Goal: Task Accomplishment & Management: Use online tool/utility

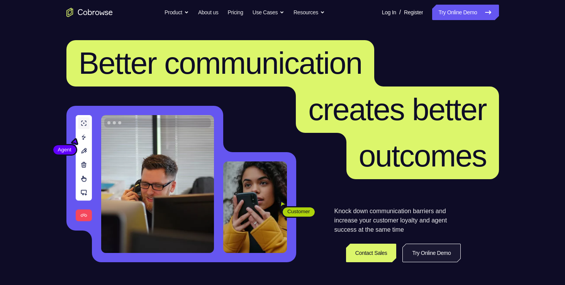
click at [425, 250] on link "Try Online Demo" at bounding box center [432, 253] width 58 height 19
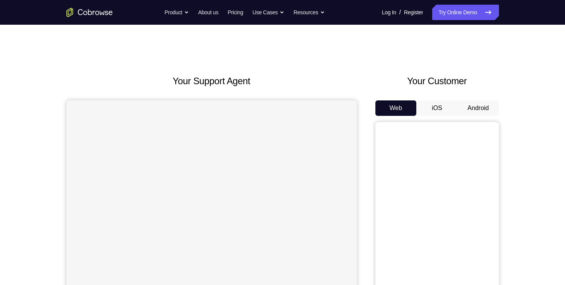
click at [475, 108] on button "Android" at bounding box center [478, 107] width 41 height 15
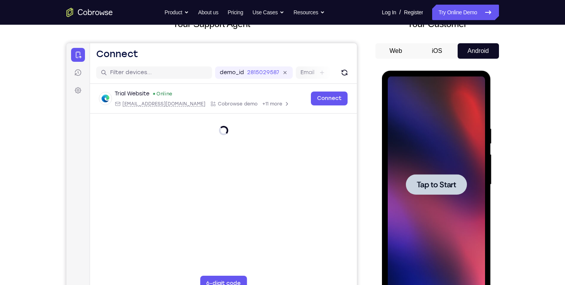
click at [441, 191] on div at bounding box center [436, 184] width 61 height 20
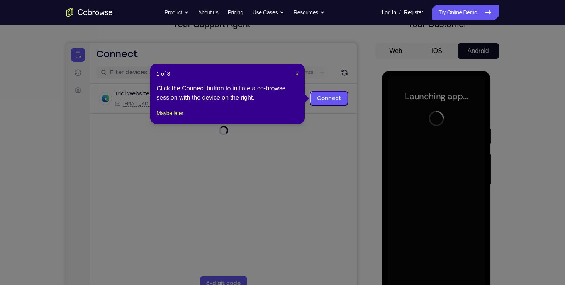
click at [296, 71] on span "×" at bounding box center [297, 74] width 3 height 6
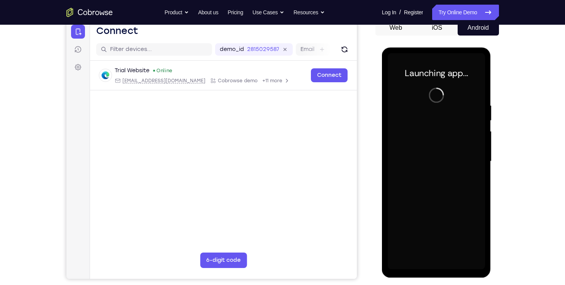
scroll to position [80, 0]
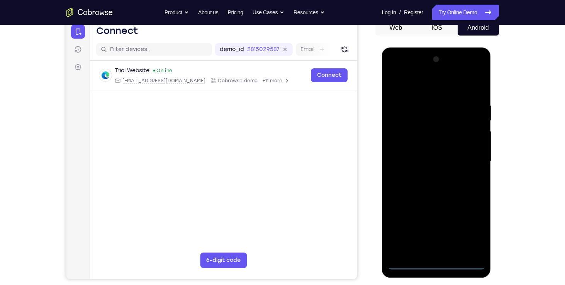
click at [436, 263] on div at bounding box center [436, 161] width 97 height 216
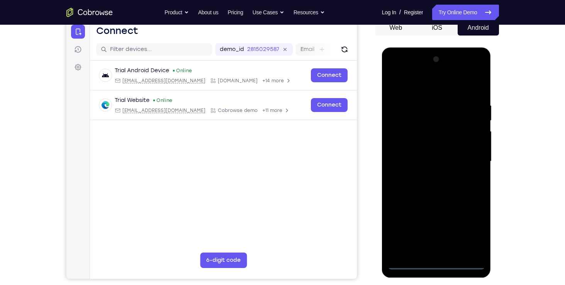
click at [469, 236] on div at bounding box center [436, 161] width 97 height 216
click at [439, 76] on div at bounding box center [436, 161] width 97 height 216
click at [439, 83] on div at bounding box center [436, 161] width 97 height 216
click at [471, 163] on div at bounding box center [436, 161] width 97 height 216
click at [428, 177] on div at bounding box center [436, 161] width 97 height 216
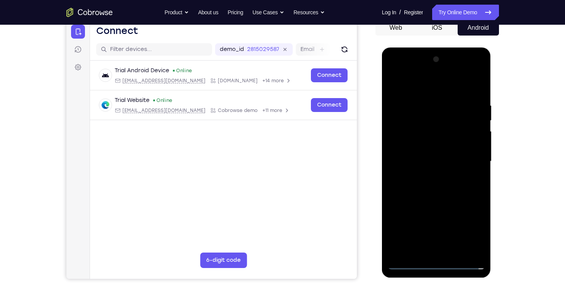
click at [437, 199] on div at bounding box center [436, 161] width 97 height 216
click at [419, 127] on div at bounding box center [436, 161] width 97 height 216
click at [428, 141] on div at bounding box center [436, 161] width 97 height 216
click at [427, 148] on div at bounding box center [436, 161] width 97 height 216
click at [478, 93] on div at bounding box center [436, 161] width 97 height 216
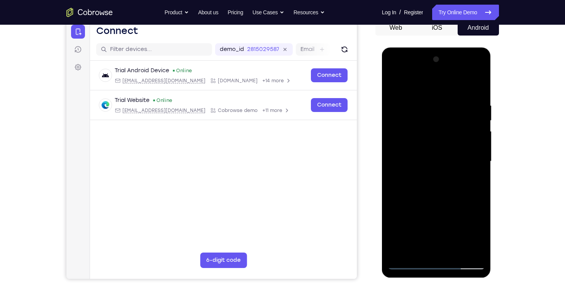
click at [480, 81] on div at bounding box center [436, 161] width 97 height 216
click at [456, 123] on div at bounding box center [436, 161] width 97 height 216
click at [456, 126] on div at bounding box center [436, 161] width 97 height 216
click at [393, 77] on div at bounding box center [436, 161] width 97 height 216
click at [403, 133] on div at bounding box center [436, 161] width 97 height 216
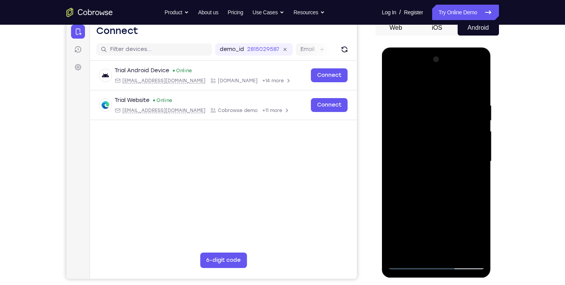
click at [424, 101] on div at bounding box center [436, 161] width 97 height 216
click at [465, 251] on div at bounding box center [436, 161] width 97 height 216
click at [406, 263] on div at bounding box center [436, 161] width 97 height 216
click at [457, 254] on div at bounding box center [436, 161] width 97 height 216
click at [433, 206] on div at bounding box center [436, 161] width 97 height 216
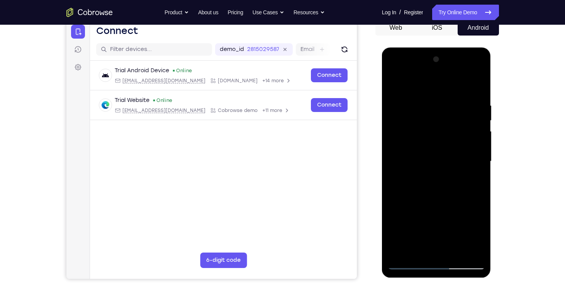
click at [445, 178] on div at bounding box center [436, 161] width 97 height 216
click at [476, 177] on div at bounding box center [436, 161] width 97 height 216
click at [393, 83] on div at bounding box center [436, 161] width 97 height 216
click at [434, 194] on div at bounding box center [436, 161] width 97 height 216
click at [478, 236] on div at bounding box center [436, 161] width 97 height 216
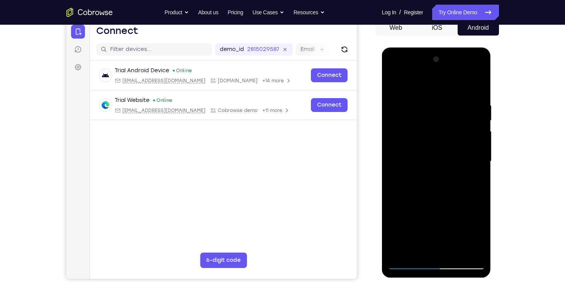
click at [478, 236] on div at bounding box center [436, 161] width 97 height 216
click at [474, 182] on div at bounding box center [436, 161] width 97 height 216
click at [398, 84] on div at bounding box center [436, 161] width 97 height 216
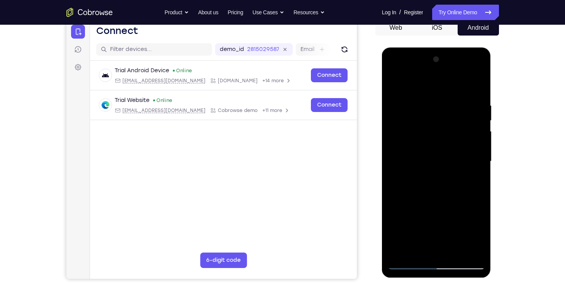
drag, startPoint x: 447, startPoint y: 200, endPoint x: 453, endPoint y: 144, distance: 56.7
click at [453, 144] on div at bounding box center [436, 161] width 97 height 216
drag, startPoint x: 440, startPoint y: 205, endPoint x: 439, endPoint y: 178, distance: 26.3
click at [439, 178] on div at bounding box center [436, 161] width 97 height 216
click at [395, 82] on div at bounding box center [436, 161] width 97 height 216
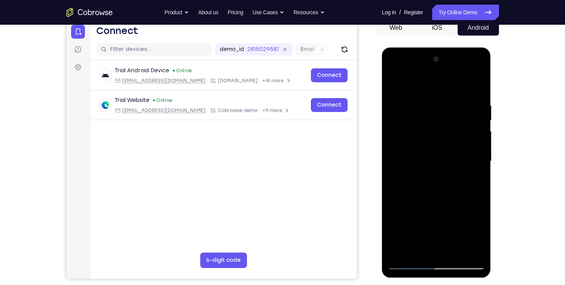
click at [472, 101] on div at bounding box center [436, 161] width 97 height 216
click at [464, 248] on div at bounding box center [436, 161] width 97 height 216
click at [467, 248] on div at bounding box center [436, 161] width 97 height 216
click at [475, 87] on div at bounding box center [436, 161] width 97 height 216
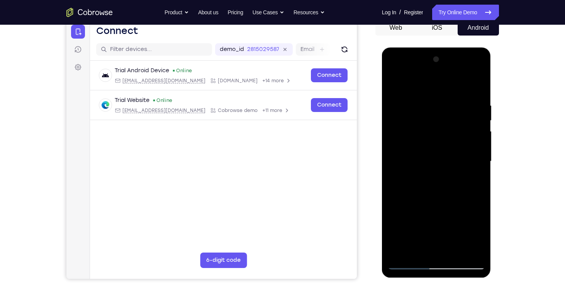
drag, startPoint x: 436, startPoint y: 166, endPoint x: 445, endPoint y: 125, distance: 42.2
click at [445, 125] on div at bounding box center [436, 161] width 97 height 216
click at [395, 195] on div at bounding box center [436, 161] width 97 height 216
click at [452, 252] on div at bounding box center [436, 161] width 97 height 216
drag, startPoint x: 441, startPoint y: 185, endPoint x: 444, endPoint y: 165, distance: 20.2
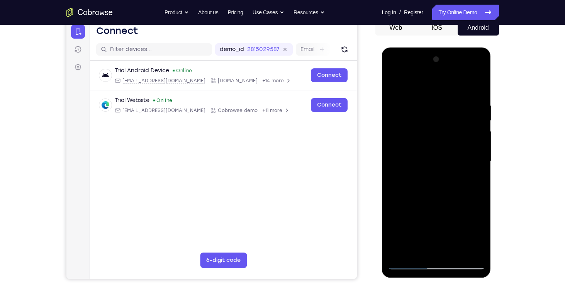
click at [444, 165] on div at bounding box center [436, 161] width 97 height 216
drag, startPoint x: 446, startPoint y: 186, endPoint x: 447, endPoint y: 168, distance: 17.8
click at [447, 168] on div at bounding box center [436, 161] width 97 height 216
drag, startPoint x: 442, startPoint y: 195, endPoint x: 444, endPoint y: 172, distance: 22.8
click at [444, 172] on div at bounding box center [436, 161] width 97 height 216
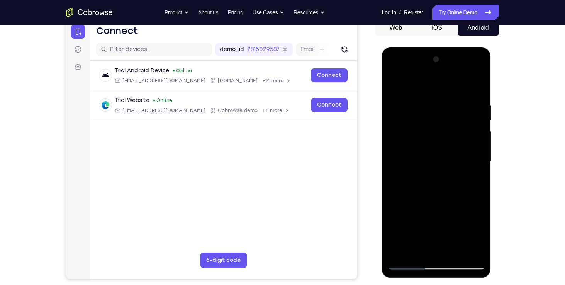
drag, startPoint x: 444, startPoint y: 203, endPoint x: 449, endPoint y: 163, distance: 40.1
click at [449, 163] on div at bounding box center [436, 161] width 97 height 216
drag, startPoint x: 445, startPoint y: 192, endPoint x: 433, endPoint y: 303, distance: 111.6
click at [433, 279] on html "Online web based iOS Simulators and Android Emulators. Run iPhone, iPad, Mobile…" at bounding box center [437, 164] width 110 height 232
click at [415, 263] on div at bounding box center [436, 161] width 97 height 216
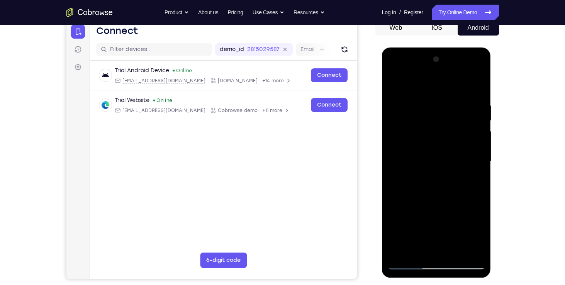
drag, startPoint x: 445, startPoint y: 144, endPoint x: 445, endPoint y: 205, distance: 61.0
click at [445, 205] on div at bounding box center [436, 161] width 97 height 216
drag, startPoint x: 457, startPoint y: 104, endPoint x: 408, endPoint y: 105, distance: 49.5
click at [408, 105] on div at bounding box center [436, 161] width 97 height 216
drag, startPoint x: 449, startPoint y: 105, endPoint x: 415, endPoint y: 100, distance: 34.3
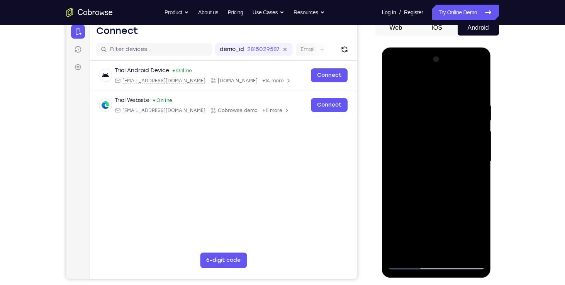
click at [415, 100] on div at bounding box center [436, 161] width 97 height 216
drag, startPoint x: 462, startPoint y: 107, endPoint x: 413, endPoint y: 100, distance: 50.1
click at [413, 100] on div at bounding box center [436, 161] width 97 height 216
click at [420, 99] on div at bounding box center [436, 161] width 97 height 216
click at [462, 250] on div at bounding box center [436, 161] width 97 height 216
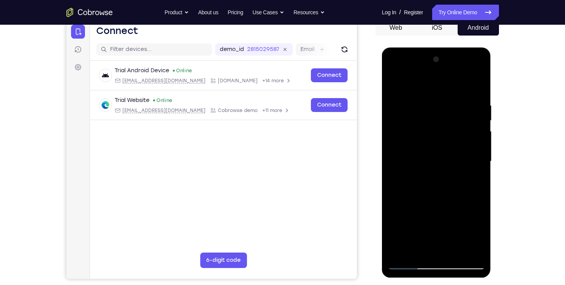
click at [412, 265] on div at bounding box center [436, 161] width 97 height 216
click at [471, 99] on div at bounding box center [436, 161] width 97 height 216
click at [467, 248] on div at bounding box center [436, 161] width 97 height 216
click at [411, 265] on div at bounding box center [436, 161] width 97 height 216
click at [461, 253] on div at bounding box center [436, 161] width 97 height 216
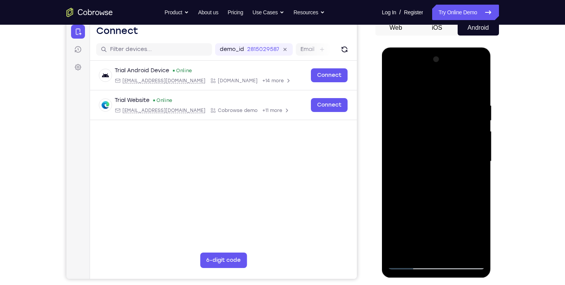
drag, startPoint x: 451, startPoint y: 213, endPoint x: 452, endPoint y: 178, distance: 34.4
click at [452, 178] on div at bounding box center [436, 161] width 97 height 216
drag, startPoint x: 448, startPoint y: 125, endPoint x: 391, endPoint y: 127, distance: 56.9
click at [391, 127] on div at bounding box center [436, 161] width 97 height 216
drag, startPoint x: 436, startPoint y: 128, endPoint x: 416, endPoint y: 127, distance: 20.1
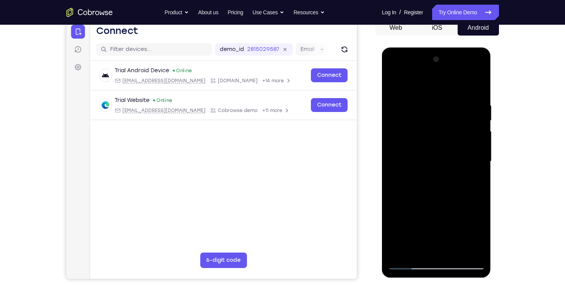
click at [416, 127] on div at bounding box center [436, 161] width 97 height 216
drag, startPoint x: 443, startPoint y: 126, endPoint x: 405, endPoint y: 124, distance: 37.9
click at [405, 124] on div at bounding box center [436, 161] width 97 height 216
drag, startPoint x: 435, startPoint y: 124, endPoint x: 384, endPoint y: 120, distance: 51.2
click at [384, 120] on div at bounding box center [436, 163] width 109 height 230
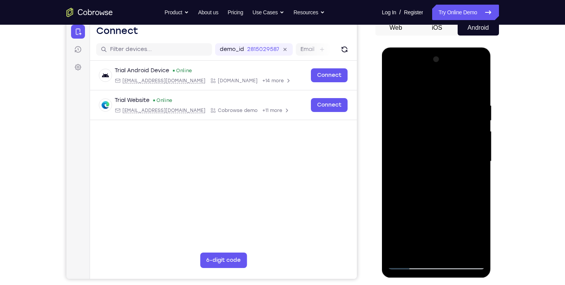
drag, startPoint x: 428, startPoint y: 161, endPoint x: 429, endPoint y: 112, distance: 49.5
click at [429, 112] on div at bounding box center [436, 161] width 97 height 216
click at [399, 83] on div at bounding box center [436, 161] width 97 height 216
drag, startPoint x: 456, startPoint y: 104, endPoint x: 401, endPoint y: 103, distance: 54.5
click at [401, 103] on div at bounding box center [436, 161] width 97 height 216
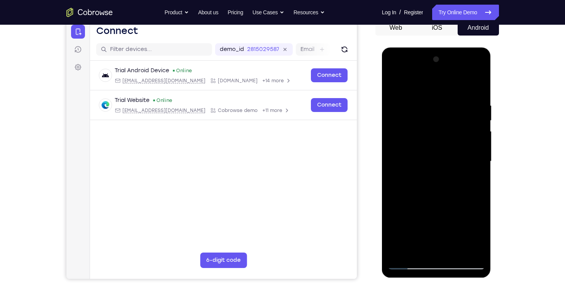
drag, startPoint x: 453, startPoint y: 107, endPoint x: 418, endPoint y: 104, distance: 35.7
click at [418, 104] on div at bounding box center [436, 161] width 97 height 216
click at [432, 103] on div at bounding box center [436, 161] width 97 height 216
click at [466, 248] on div at bounding box center [436, 161] width 97 height 216
click at [412, 260] on div at bounding box center [436, 161] width 97 height 216
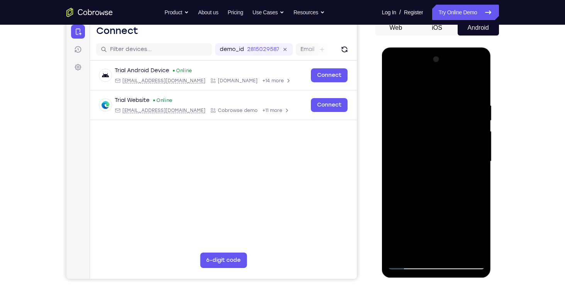
click at [412, 260] on div at bounding box center [436, 161] width 97 height 216
click at [410, 263] on div at bounding box center [436, 161] width 97 height 216
click at [459, 252] on div at bounding box center [436, 161] width 97 height 216
drag, startPoint x: 445, startPoint y: 126, endPoint x: 413, endPoint y: 126, distance: 32.5
click at [413, 126] on div at bounding box center [436, 161] width 97 height 216
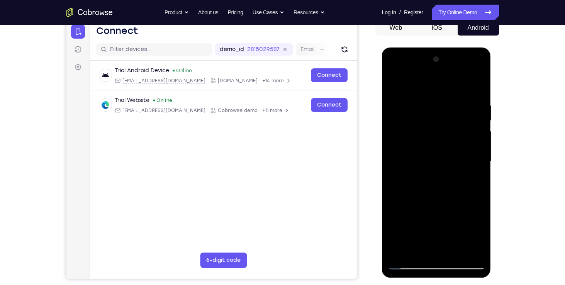
drag, startPoint x: 456, startPoint y: 126, endPoint x: 422, endPoint y: 122, distance: 35.1
click at [422, 122] on div at bounding box center [436, 161] width 97 height 216
drag, startPoint x: 445, startPoint y: 122, endPoint x: 406, endPoint y: 122, distance: 38.6
click at [406, 122] on div at bounding box center [436, 161] width 97 height 216
drag, startPoint x: 451, startPoint y: 128, endPoint x: 402, endPoint y: 131, distance: 49.2
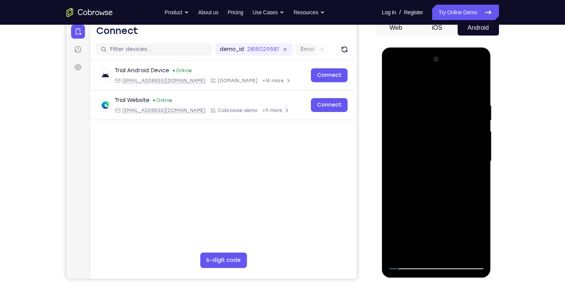
click at [402, 131] on div at bounding box center [436, 161] width 97 height 216
drag, startPoint x: 444, startPoint y: 119, endPoint x: 384, endPoint y: 116, distance: 60.4
click at [384, 116] on div at bounding box center [436, 163] width 109 height 230
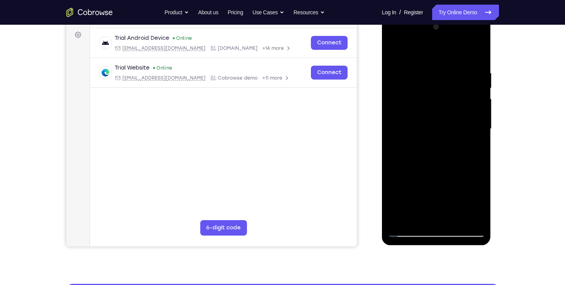
scroll to position [114, 0]
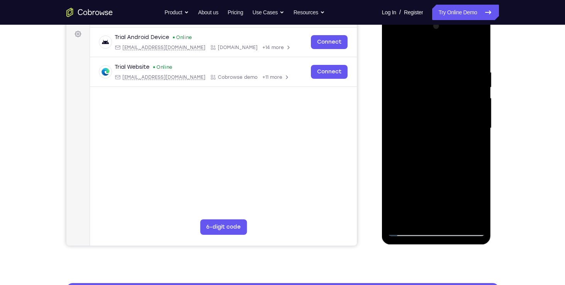
drag, startPoint x: 445, startPoint y: 176, endPoint x: 445, endPoint y: 107, distance: 68.8
click at [445, 107] on div at bounding box center [436, 128] width 97 height 216
drag, startPoint x: 441, startPoint y: 138, endPoint x: 439, endPoint y: 42, distance: 95.8
click at [439, 42] on div at bounding box center [436, 128] width 97 height 216
drag, startPoint x: 437, startPoint y: 134, endPoint x: 444, endPoint y: 86, distance: 48.3
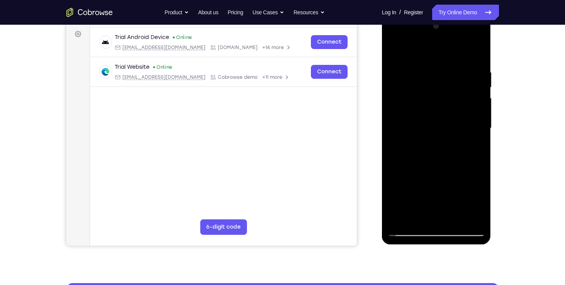
click at [444, 86] on div at bounding box center [436, 128] width 97 height 216
click at [399, 55] on div at bounding box center [436, 128] width 97 height 216
click at [449, 221] on div at bounding box center [436, 128] width 97 height 216
drag, startPoint x: 445, startPoint y: 199, endPoint x: 438, endPoint y: 75, distance: 123.9
click at [438, 75] on div at bounding box center [436, 128] width 97 height 216
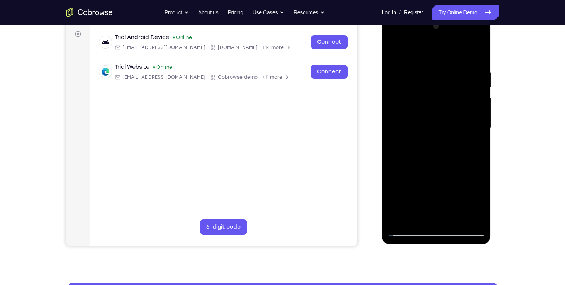
drag, startPoint x: 423, startPoint y: 161, endPoint x: 425, endPoint y: 77, distance: 83.5
click at [425, 77] on div at bounding box center [436, 128] width 97 height 216
drag, startPoint x: 430, startPoint y: 168, endPoint x: 436, endPoint y: 119, distance: 49.8
click at [436, 119] on div at bounding box center [436, 128] width 97 height 216
drag, startPoint x: 434, startPoint y: 165, endPoint x: 436, endPoint y: 118, distance: 46.4
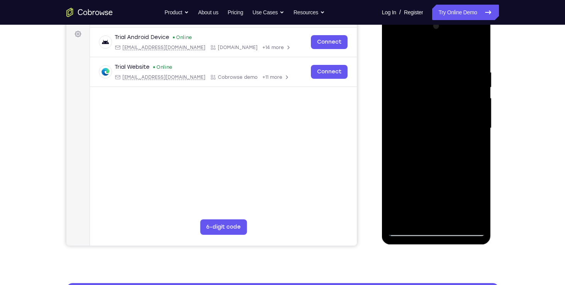
click at [436, 118] on div at bounding box center [436, 128] width 97 height 216
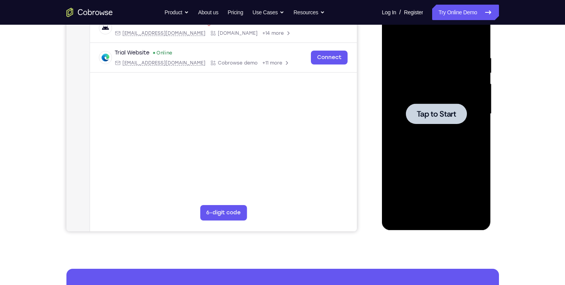
scroll to position [134, 0]
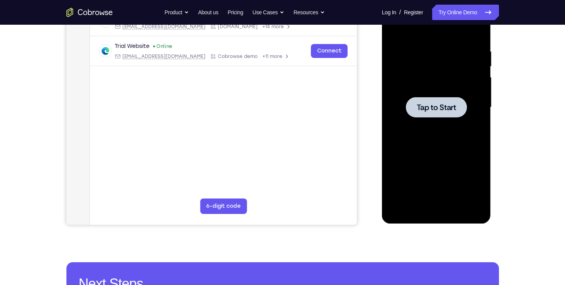
click at [430, 102] on div at bounding box center [436, 107] width 61 height 20
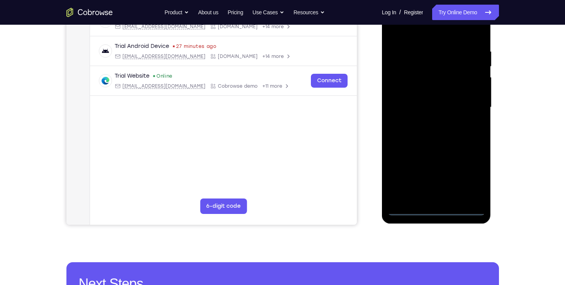
click at [439, 211] on div at bounding box center [436, 107] width 97 height 216
click at [464, 176] on div at bounding box center [436, 107] width 97 height 216
click at [423, 32] on div at bounding box center [436, 107] width 97 height 216
click at [466, 102] on div at bounding box center [436, 107] width 97 height 216
click at [428, 119] on div at bounding box center [436, 107] width 97 height 216
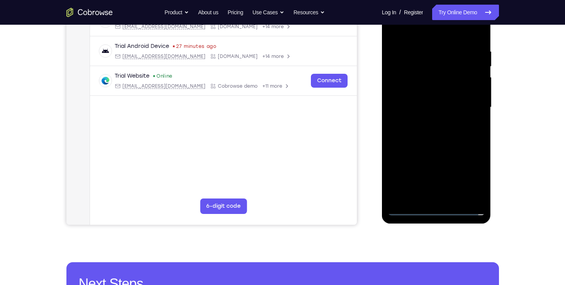
click at [438, 144] on div at bounding box center [436, 107] width 97 height 216
click at [428, 75] on div at bounding box center [436, 107] width 97 height 216
click at [433, 87] on div at bounding box center [436, 107] width 97 height 216
click at [432, 126] on div at bounding box center [436, 107] width 97 height 216
click at [433, 201] on div at bounding box center [436, 107] width 97 height 216
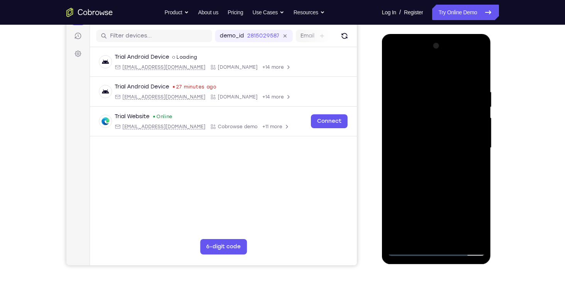
scroll to position [92, 0]
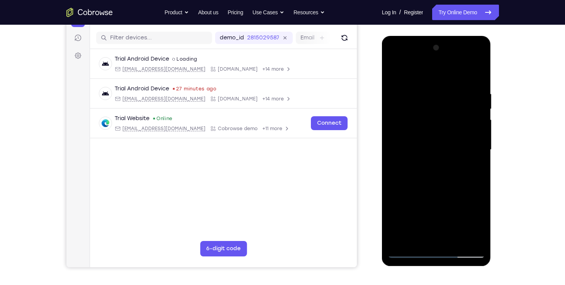
click at [418, 109] on div at bounding box center [436, 150] width 97 height 216
click at [427, 142] on div at bounding box center [436, 150] width 97 height 216
click at [482, 78] on div at bounding box center [436, 150] width 97 height 216
click at [479, 84] on div at bounding box center [436, 150] width 97 height 216
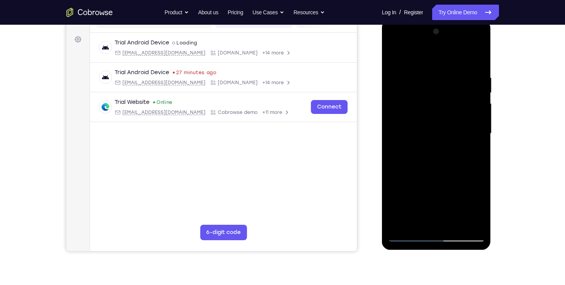
scroll to position [107, 0]
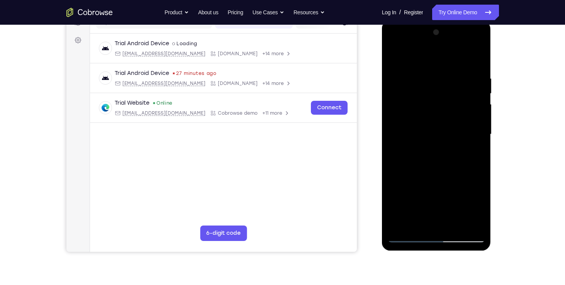
drag, startPoint x: 449, startPoint y: 187, endPoint x: 447, endPoint y: 144, distance: 43.7
click at [447, 144] on div at bounding box center [436, 134] width 97 height 216
click at [395, 196] on div at bounding box center [436, 134] width 97 height 216
click at [419, 223] on div at bounding box center [436, 134] width 97 height 216
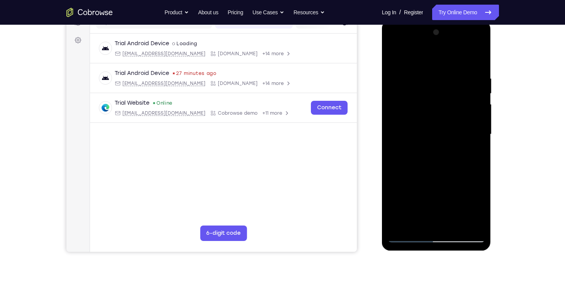
click at [427, 55] on div at bounding box center [436, 134] width 97 height 216
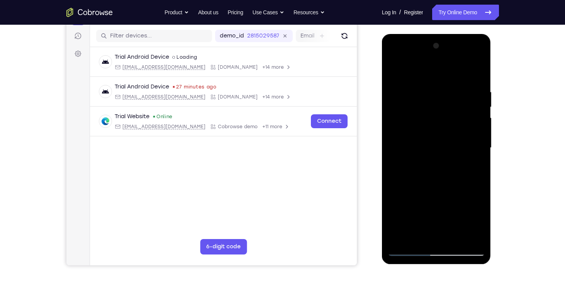
scroll to position [93, 0]
click at [413, 79] on div at bounding box center [436, 148] width 97 height 216
drag, startPoint x: 452, startPoint y: 101, endPoint x: 439, endPoint y: 173, distance: 72.9
click at [439, 173] on div at bounding box center [436, 148] width 97 height 216
click at [433, 97] on div at bounding box center [436, 148] width 97 height 216
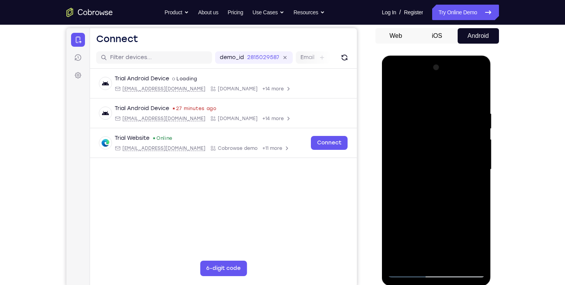
scroll to position [76, 0]
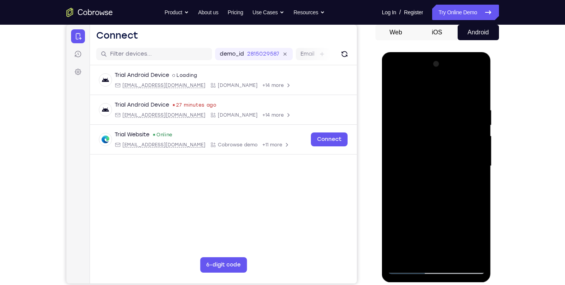
drag, startPoint x: 427, startPoint y: 180, endPoint x: 453, endPoint y: 273, distance: 96.4
click at [453, 273] on div at bounding box center [436, 166] width 97 height 216
drag, startPoint x: 447, startPoint y: 212, endPoint x: 444, endPoint y: 103, distance: 109.8
click at [444, 103] on div at bounding box center [436, 166] width 97 height 216
drag, startPoint x: 439, startPoint y: 201, endPoint x: 437, endPoint y: 110, distance: 90.8
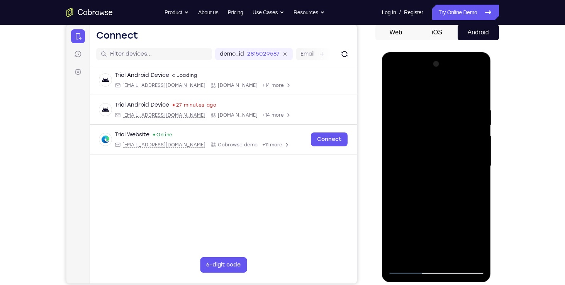
click at [437, 110] on div at bounding box center [436, 166] width 97 height 216
click at [413, 110] on div at bounding box center [436, 166] width 97 height 216
click at [445, 97] on div at bounding box center [436, 166] width 97 height 216
click at [405, 109] on div at bounding box center [436, 166] width 97 height 216
drag, startPoint x: 418, startPoint y: 117, endPoint x: 423, endPoint y: 172, distance: 54.7
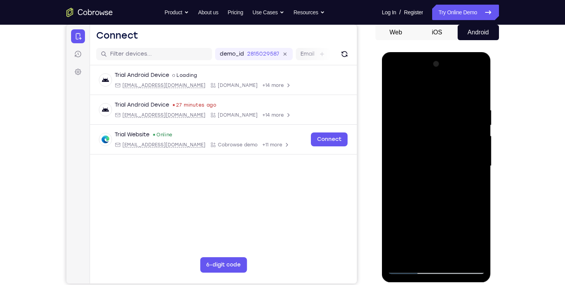
click at [423, 172] on div at bounding box center [436, 166] width 97 height 216
click at [481, 155] on div at bounding box center [436, 166] width 97 height 216
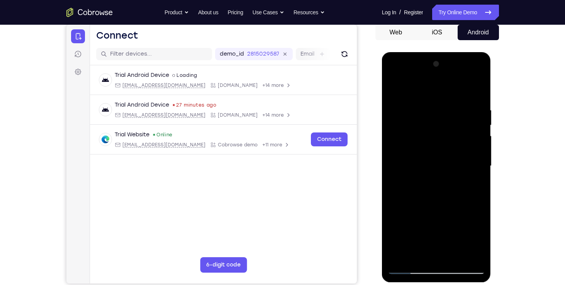
drag, startPoint x: 481, startPoint y: 155, endPoint x: 480, endPoint y: 143, distance: 12.4
click at [480, 143] on div at bounding box center [436, 166] width 97 height 216
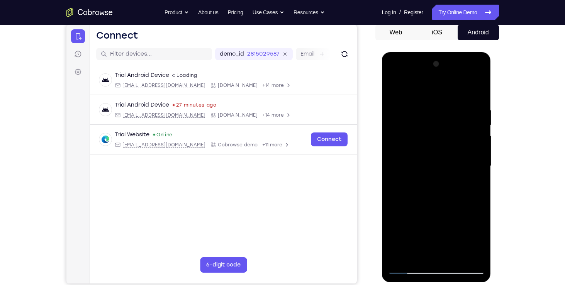
drag, startPoint x: 457, startPoint y: 142, endPoint x: 452, endPoint y: 82, distance: 60.1
click at [452, 82] on div at bounding box center [436, 166] width 97 height 216
drag, startPoint x: 427, startPoint y: 177, endPoint x: 442, endPoint y: 110, distance: 69.1
click at [442, 110] on div at bounding box center [436, 166] width 97 height 216
click at [397, 85] on div at bounding box center [436, 166] width 97 height 216
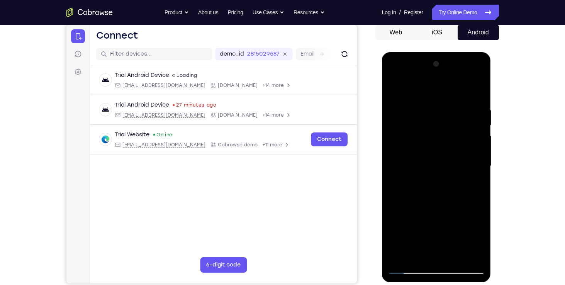
drag, startPoint x: 421, startPoint y: 157, endPoint x: 422, endPoint y: 93, distance: 63.4
click at [422, 93] on div at bounding box center [436, 166] width 97 height 216
click at [408, 116] on div at bounding box center [436, 166] width 97 height 216
click at [432, 176] on div at bounding box center [436, 166] width 97 height 216
drag, startPoint x: 454, startPoint y: 124, endPoint x: 447, endPoint y: 189, distance: 65.2
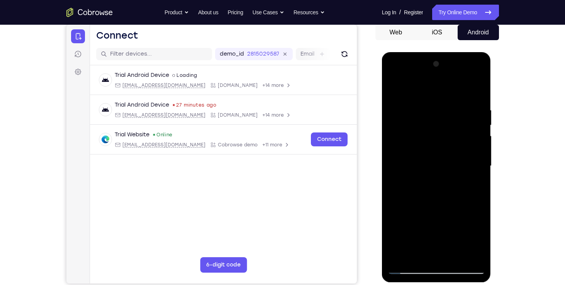
click at [447, 189] on div at bounding box center [436, 166] width 97 height 216
click at [457, 114] on div at bounding box center [436, 166] width 97 height 216
drag, startPoint x: 442, startPoint y: 159, endPoint x: 448, endPoint y: 119, distance: 39.9
click at [448, 119] on div at bounding box center [436, 166] width 97 height 216
click at [427, 206] on div at bounding box center [436, 166] width 97 height 216
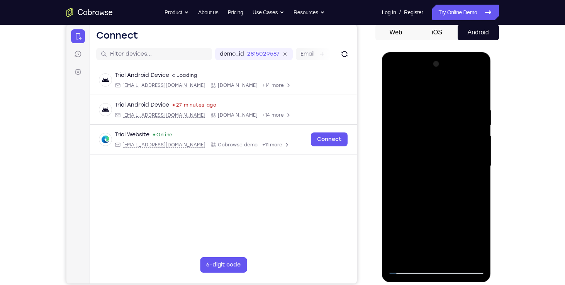
drag, startPoint x: 429, startPoint y: 175, endPoint x: 426, endPoint y: 117, distance: 57.3
click at [426, 117] on div at bounding box center [436, 166] width 97 height 216
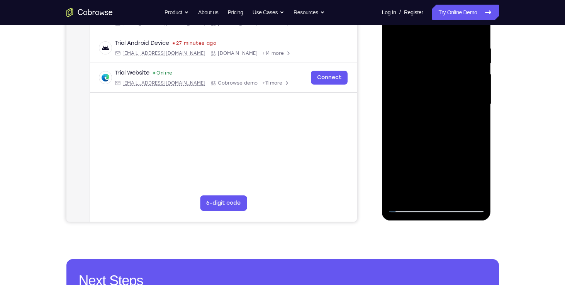
scroll to position [153, 0]
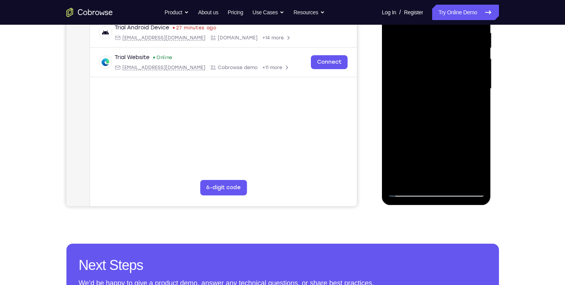
click at [412, 175] on div at bounding box center [436, 89] width 97 height 216
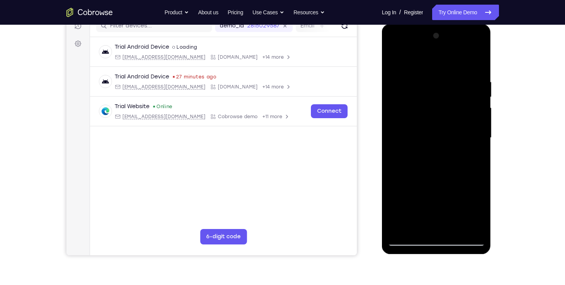
scroll to position [100, 0]
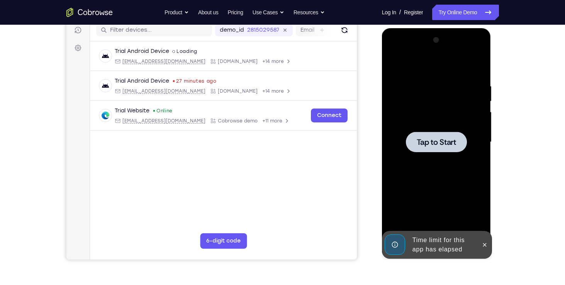
click at [442, 135] on div at bounding box center [436, 142] width 61 height 20
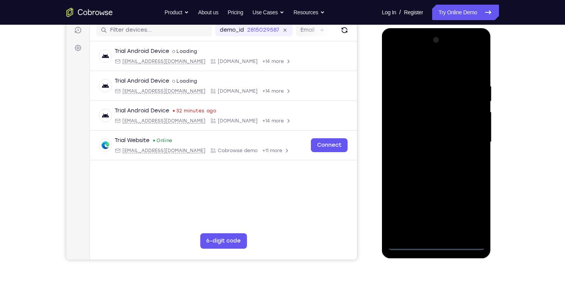
click at [410, 246] on div at bounding box center [436, 142] width 97 height 216
click at [428, 230] on div at bounding box center [436, 142] width 97 height 216
click at [437, 56] on div at bounding box center [436, 142] width 97 height 216
click at [459, 189] on div at bounding box center [436, 142] width 97 height 216
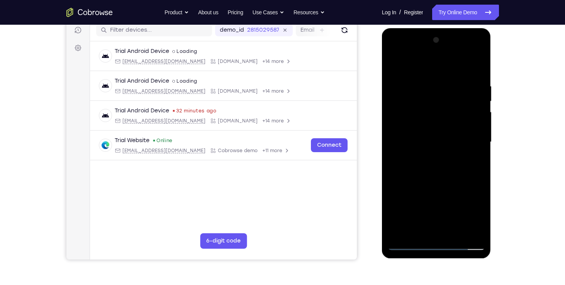
click at [455, 214] on div at bounding box center [436, 142] width 97 height 216
click at [409, 203] on div at bounding box center [436, 142] width 97 height 216
click at [433, 187] on div at bounding box center [436, 142] width 97 height 216
click at [397, 202] on div at bounding box center [436, 142] width 97 height 216
click at [482, 230] on div at bounding box center [436, 142] width 97 height 216
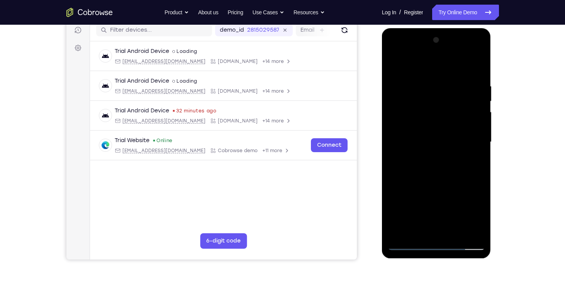
click at [405, 122] on div at bounding box center [436, 142] width 97 height 216
click at [428, 156] on div at bounding box center [436, 142] width 97 height 216
click at [422, 135] on div at bounding box center [436, 142] width 97 height 216
click at [430, 154] on div at bounding box center [436, 142] width 97 height 216
click at [407, 104] on div at bounding box center [436, 142] width 97 height 216
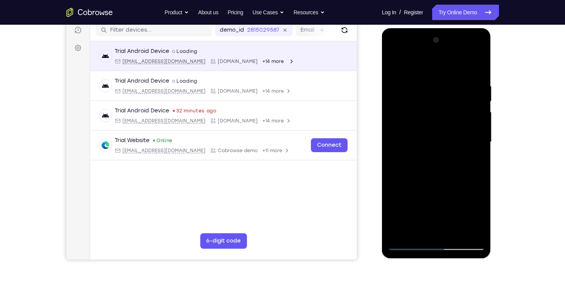
click at [211, 62] on icon "Open device details" at bounding box center [213, 61] width 5 height 5
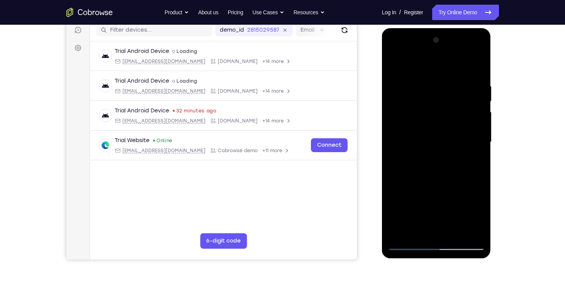
click at [440, 104] on div at bounding box center [436, 142] width 97 height 216
click at [436, 134] on div at bounding box center [436, 142] width 97 height 216
click at [479, 71] on div at bounding box center [436, 142] width 97 height 216
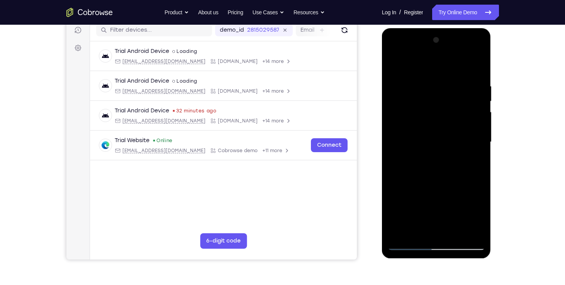
click at [415, 237] on div at bounding box center [436, 142] width 97 height 216
click at [422, 61] on div at bounding box center [436, 142] width 97 height 216
click at [396, 48] on div at bounding box center [436, 142] width 97 height 216
click at [412, 109] on div at bounding box center [436, 142] width 97 height 216
click at [455, 232] on div at bounding box center [436, 142] width 97 height 216
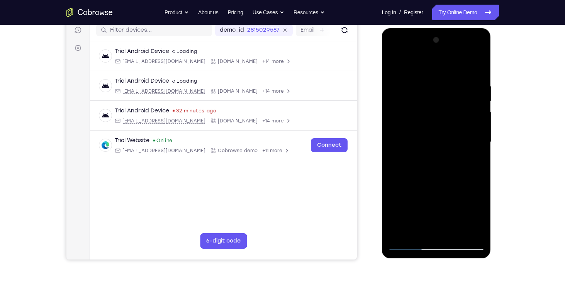
click at [435, 70] on div at bounding box center [436, 142] width 97 height 216
click at [451, 182] on div at bounding box center [436, 142] width 97 height 216
click at [428, 73] on div at bounding box center [436, 142] width 97 height 216
drag, startPoint x: 432, startPoint y: 129, endPoint x: 434, endPoint y: 30, distance: 99.7
click at [434, 30] on div at bounding box center [436, 143] width 109 height 230
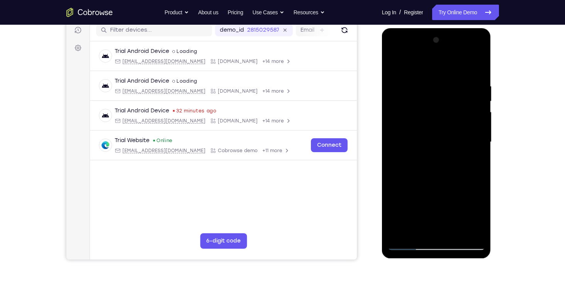
drag, startPoint x: 438, startPoint y: 122, endPoint x: 437, endPoint y: 86, distance: 36.3
click at [437, 86] on div at bounding box center [436, 142] width 97 height 216
click at [398, 63] on div at bounding box center [436, 142] width 97 height 216
click at [458, 233] on div at bounding box center [436, 142] width 97 height 216
click at [424, 141] on div at bounding box center [436, 142] width 97 height 216
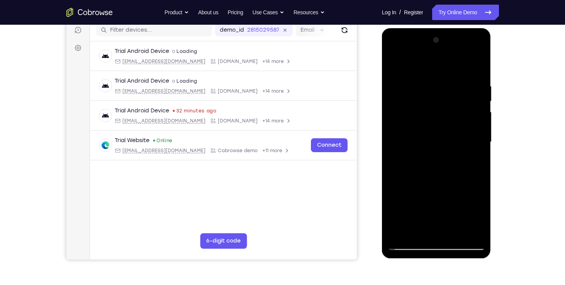
click at [473, 161] on div at bounding box center [436, 142] width 97 height 216
click at [393, 62] on div at bounding box center [436, 142] width 97 height 216
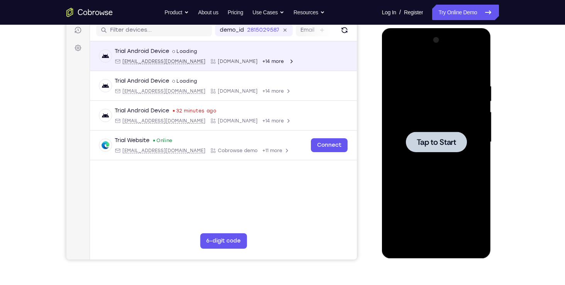
scroll to position [0, 0]
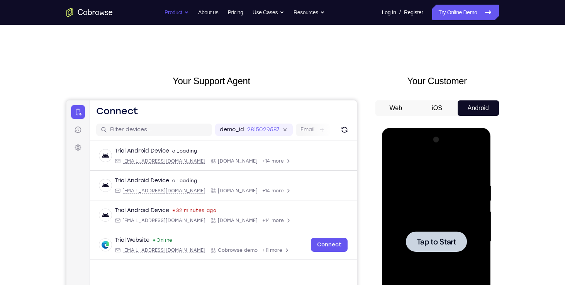
click at [169, 15] on button "Product" at bounding box center [177, 12] width 24 height 15
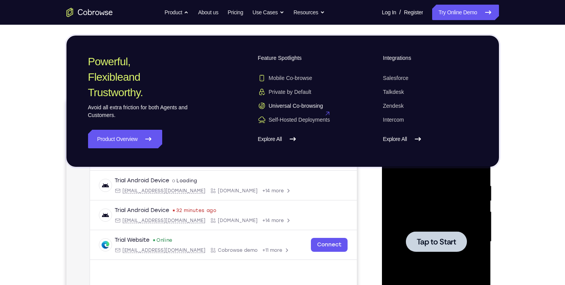
click at [297, 104] on span "Universal Co-browsing" at bounding box center [290, 106] width 65 height 8
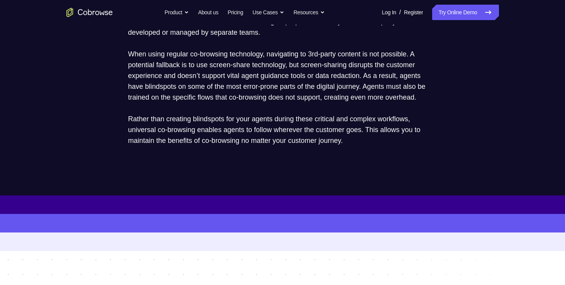
scroll to position [493, 0]
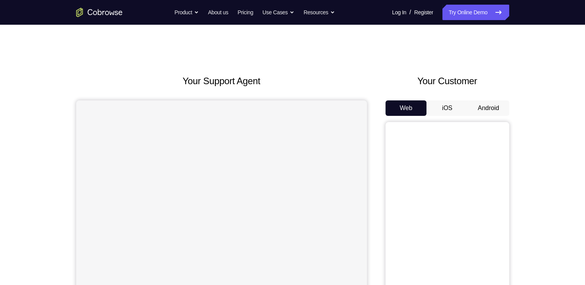
drag, startPoint x: 482, startPoint y: 117, endPoint x: 482, endPoint y: 112, distance: 4.2
click at [482, 112] on div "Web iOS Android" at bounding box center [447, 229] width 124 height 259
click at [482, 112] on button "Android" at bounding box center [487, 107] width 41 height 15
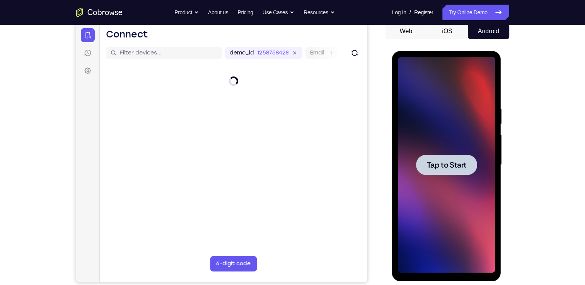
click at [446, 163] on span "Tap to Start" at bounding box center [446, 165] width 39 height 8
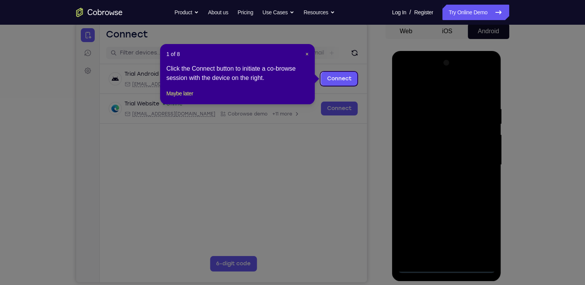
click at [471, 213] on icon at bounding box center [295, 142] width 590 height 285
click at [303, 55] on header "1 of 8 ×" at bounding box center [237, 54] width 142 height 8
click at [305, 54] on span "×" at bounding box center [306, 54] width 3 height 6
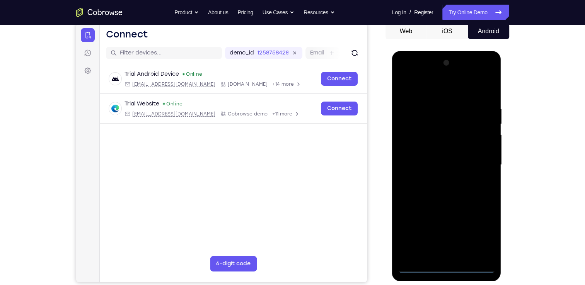
click at [447, 270] on div at bounding box center [446, 165] width 97 height 216
click at [482, 229] on div at bounding box center [446, 165] width 97 height 216
click at [423, 92] on div at bounding box center [446, 165] width 97 height 216
click at [434, 121] on div at bounding box center [446, 165] width 97 height 216
drag, startPoint x: 447, startPoint y: 118, endPoint x: 449, endPoint y: 122, distance: 4.7
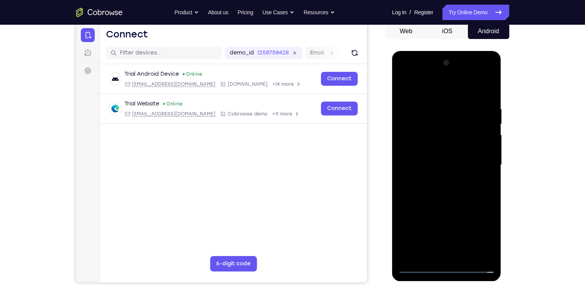
click at [449, 122] on div at bounding box center [446, 165] width 97 height 216
click at [415, 110] on div at bounding box center [446, 165] width 97 height 216
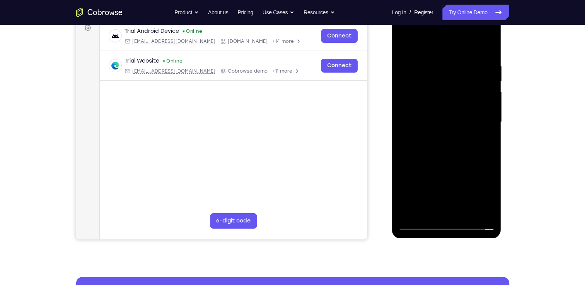
scroll to position [120, 0]
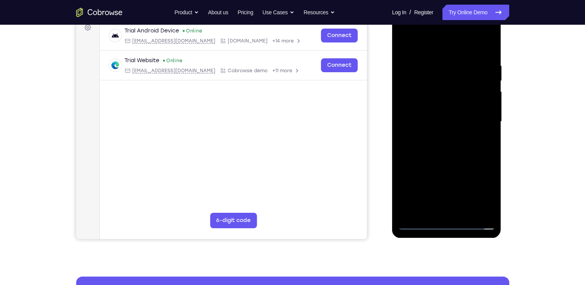
click at [452, 151] on div at bounding box center [446, 122] width 97 height 216
click at [478, 146] on div at bounding box center [446, 122] width 97 height 216
click at [481, 139] on div at bounding box center [446, 122] width 97 height 216
click at [488, 146] on div at bounding box center [446, 122] width 97 height 216
click at [405, 142] on div at bounding box center [446, 122] width 97 height 216
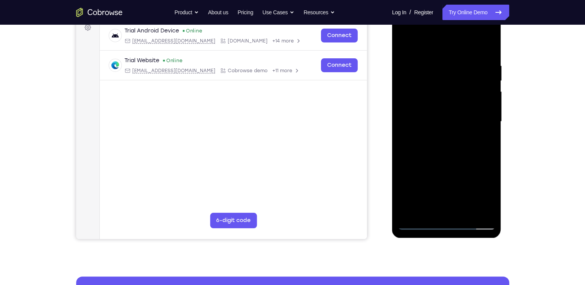
click at [400, 141] on div at bounding box center [446, 122] width 97 height 216
click at [401, 143] on div at bounding box center [446, 122] width 97 height 216
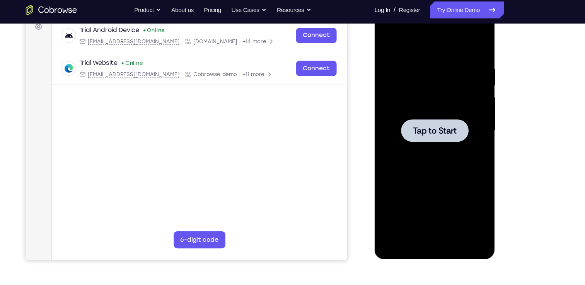
click at [414, 109] on div at bounding box center [428, 118] width 61 height 20
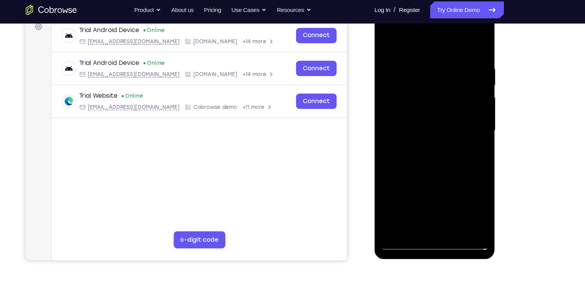
click at [433, 223] on div at bounding box center [428, 118] width 97 height 216
click at [454, 186] on div at bounding box center [428, 118] width 97 height 216
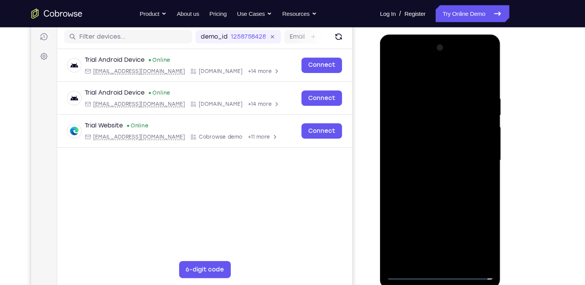
click at [468, 212] on div at bounding box center [433, 148] width 97 height 216
click at [425, 72] on div at bounding box center [433, 148] width 97 height 216
click at [428, 106] on div at bounding box center [433, 148] width 97 height 216
click at [403, 95] on div at bounding box center [433, 148] width 97 height 216
click at [460, 182] on div at bounding box center [433, 148] width 97 height 216
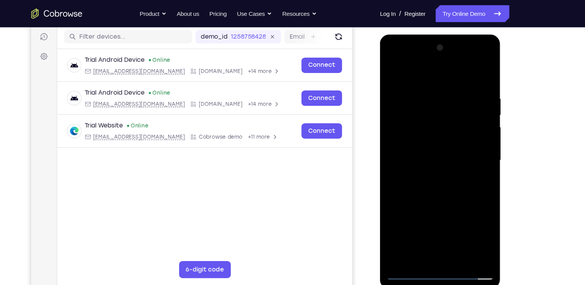
click at [439, 154] on div at bounding box center [433, 148] width 97 height 216
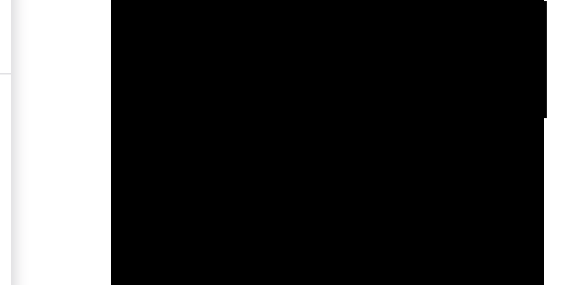
click at [205, 0] on div at bounding box center [165, 22] width 97 height 216
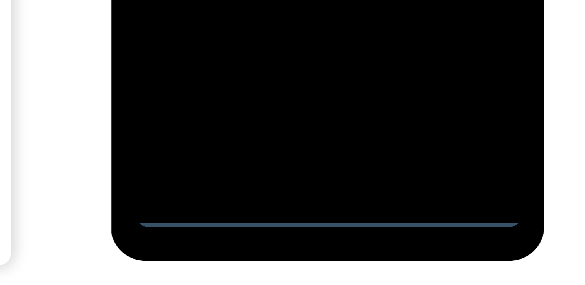
scroll to position [138, 0]
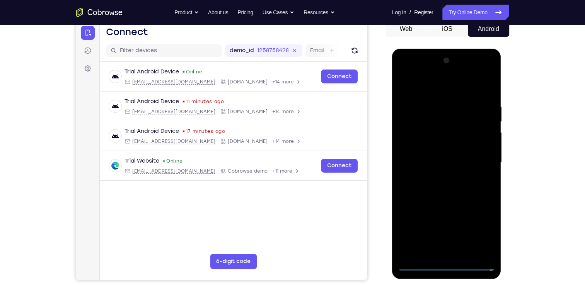
scroll to position [79, 0]
click at [490, 251] on div at bounding box center [446, 163] width 97 height 216
click at [459, 249] on div at bounding box center [446, 163] width 97 height 216
click at [461, 151] on div at bounding box center [446, 163] width 97 height 216
click at [463, 78] on div at bounding box center [446, 163] width 97 height 216
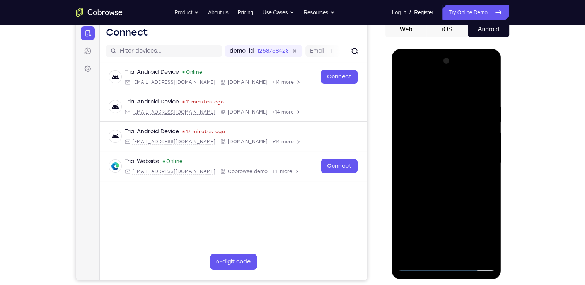
click at [482, 246] on div at bounding box center [446, 163] width 97 height 216
click at [483, 234] on div at bounding box center [446, 163] width 97 height 216
click at [442, 87] on div at bounding box center [446, 163] width 97 height 216
click at [435, 121] on div at bounding box center [446, 163] width 97 height 216
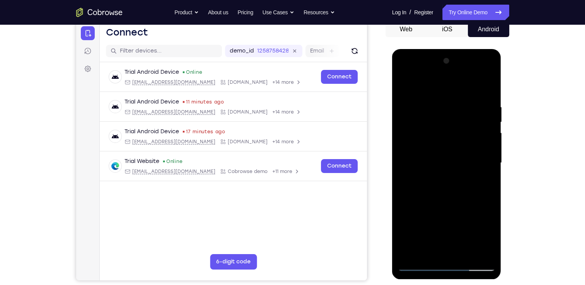
click at [416, 111] on div at bounding box center [446, 163] width 97 height 216
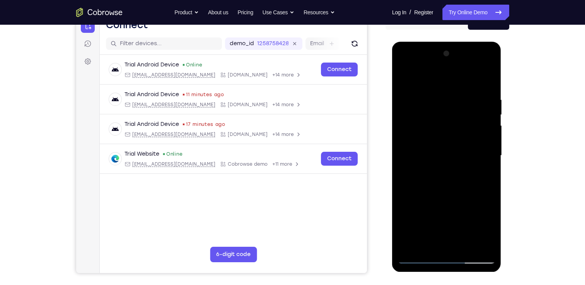
drag, startPoint x: 455, startPoint y: 201, endPoint x: 460, endPoint y: 249, distance: 48.6
click at [460, 249] on div at bounding box center [446, 156] width 97 height 216
click at [461, 91] on div at bounding box center [446, 156] width 97 height 216
click at [455, 156] on div at bounding box center [446, 156] width 97 height 216
click at [420, 257] on div at bounding box center [446, 156] width 97 height 216
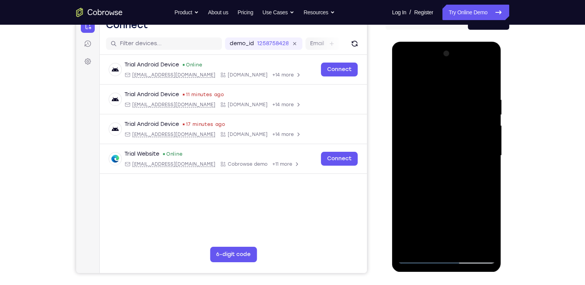
click at [455, 139] on div at bounding box center [446, 156] width 97 height 216
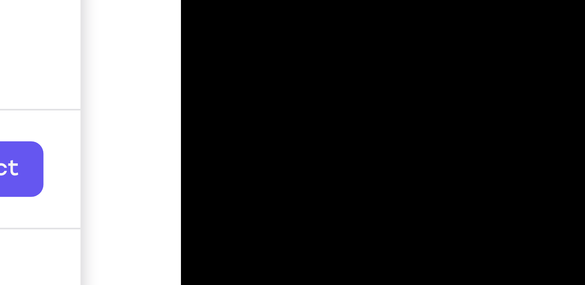
scroll to position [105, 0]
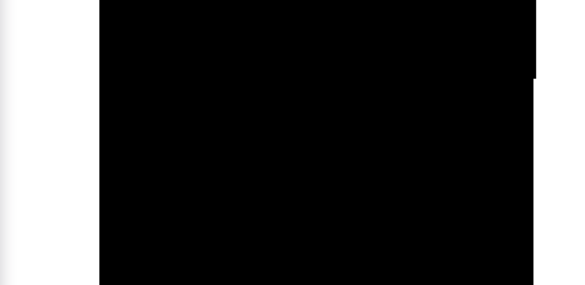
drag, startPoint x: 173, startPoint y: -235, endPoint x: 173, endPoint y: -275, distance: 41.0
drag, startPoint x: 165, startPoint y: -228, endPoint x: 161, endPoint y: -275, distance: 47.0
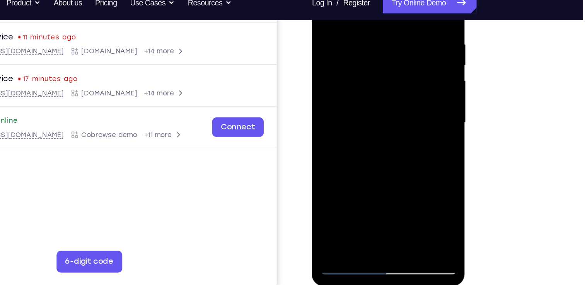
drag, startPoint x: 345, startPoint y: 108, endPoint x: 342, endPoint y: 30, distance: 78.5
click at [342, 30] on div at bounding box center [366, 77] width 97 height 216
drag, startPoint x: 371, startPoint y: 83, endPoint x: 369, endPoint y: 8, distance: 75.0
click at [369, 8] on div at bounding box center [366, 77] width 97 height 216
drag, startPoint x: 380, startPoint y: 93, endPoint x: 381, endPoint y: -16, distance: 109.3
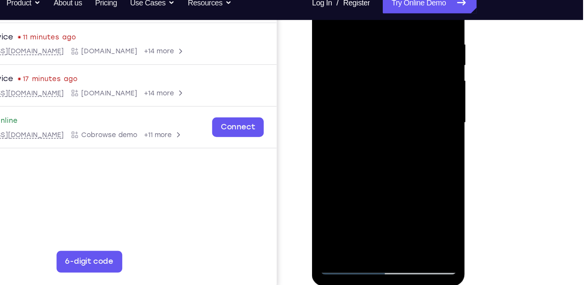
click at [381, 0] on div at bounding box center [366, 77] width 97 height 216
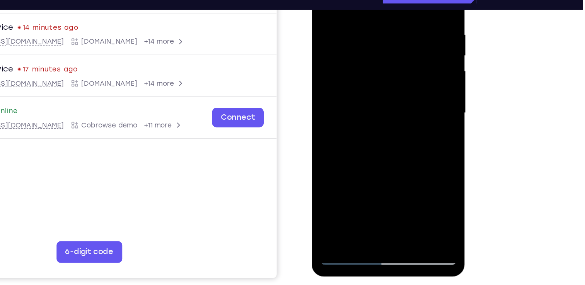
click at [336, 48] on div at bounding box center [366, 67] width 97 height 216
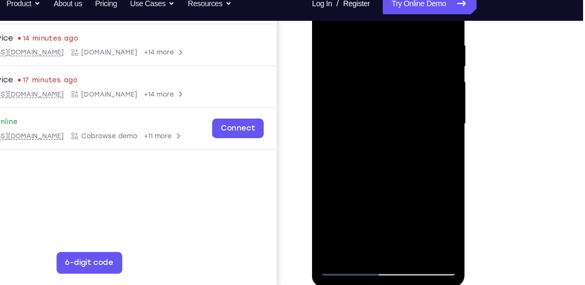
scroll to position [135, 0]
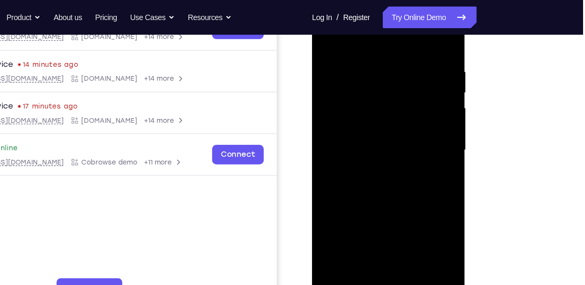
click at [406, 31] on div at bounding box center [366, 104] width 97 height 216
click at [360, 112] on div at bounding box center [366, 104] width 97 height 216
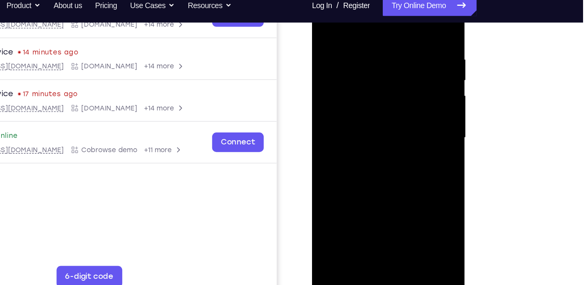
click at [401, 108] on div at bounding box center [366, 92] width 97 height 216
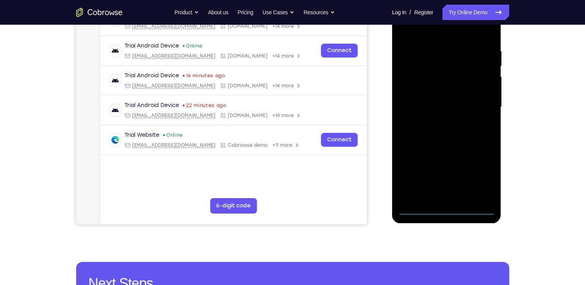
click at [440, 202] on div at bounding box center [446, 107] width 97 height 216
click at [444, 206] on div at bounding box center [446, 107] width 97 height 216
click at [442, 207] on div at bounding box center [446, 107] width 97 height 216
click at [476, 179] on div at bounding box center [446, 107] width 97 height 216
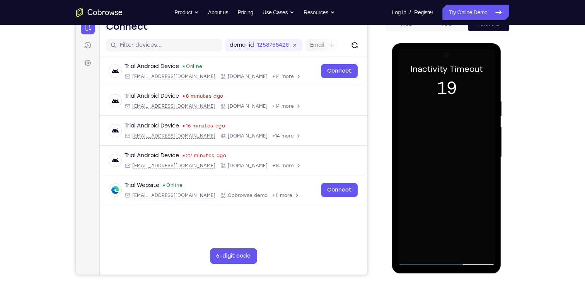
click at [445, 151] on div at bounding box center [446, 157] width 97 height 216
click at [436, 90] on div at bounding box center [446, 157] width 97 height 216
click at [433, 82] on div at bounding box center [446, 157] width 97 height 216
click at [475, 158] on div at bounding box center [446, 157] width 97 height 216
click at [439, 170] on div at bounding box center [446, 157] width 97 height 216
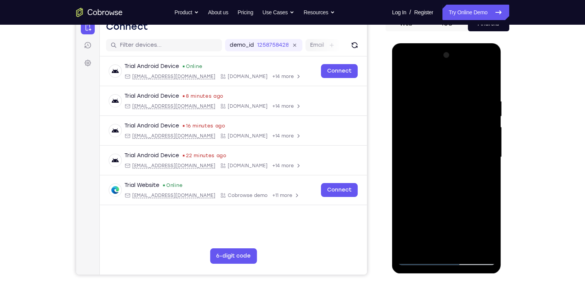
click at [440, 196] on div at bounding box center [446, 157] width 97 height 216
click at [425, 119] on div at bounding box center [446, 157] width 97 height 216
click at [440, 174] on div at bounding box center [446, 157] width 97 height 216
click at [443, 246] on div at bounding box center [446, 157] width 97 height 216
click at [452, 248] on div at bounding box center [446, 157] width 97 height 216
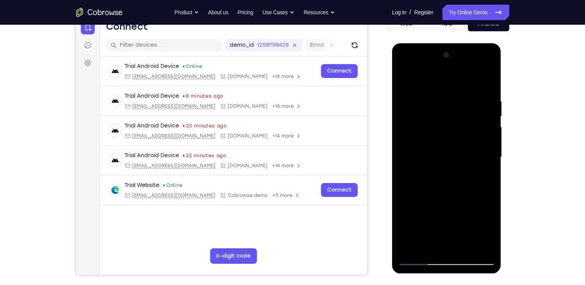
click at [440, 247] on div at bounding box center [446, 157] width 97 height 216
click at [413, 262] on div at bounding box center [446, 157] width 97 height 216
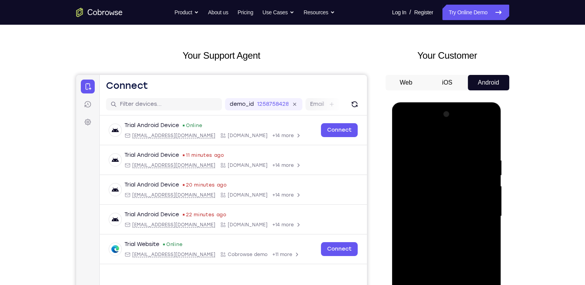
scroll to position [0, 0]
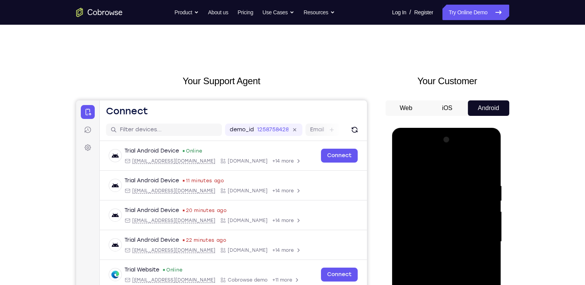
click at [484, 112] on button "Android" at bounding box center [487, 107] width 41 height 15
click at [348, 131] on button "Refresh" at bounding box center [354, 130] width 12 height 12
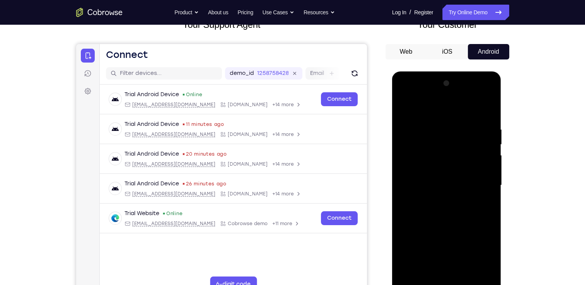
scroll to position [56, 0]
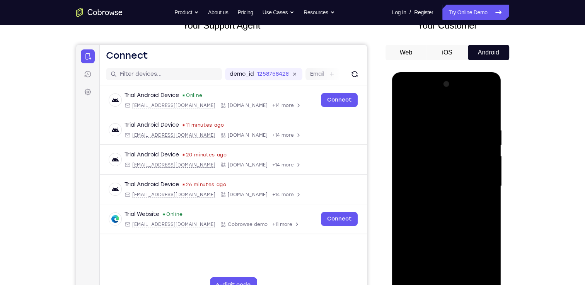
click at [457, 56] on button "iOS" at bounding box center [446, 52] width 41 height 15
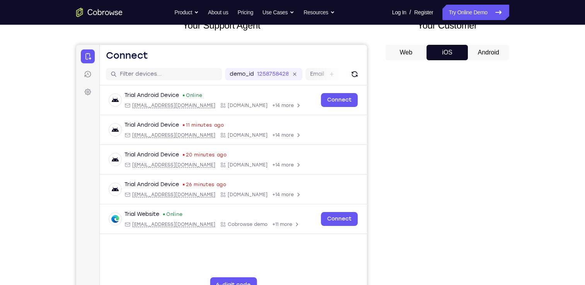
click at [493, 50] on button "Android" at bounding box center [487, 52] width 41 height 15
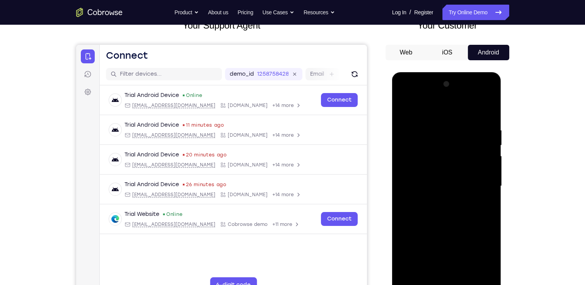
scroll to position [80, 0]
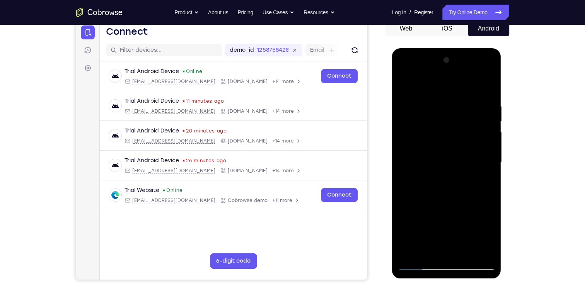
click at [442, 176] on div at bounding box center [446, 162] width 97 height 216
click at [444, 184] on div at bounding box center [446, 162] width 97 height 216
click at [446, 252] on div at bounding box center [446, 162] width 97 height 216
click at [467, 260] on div at bounding box center [446, 162] width 97 height 216
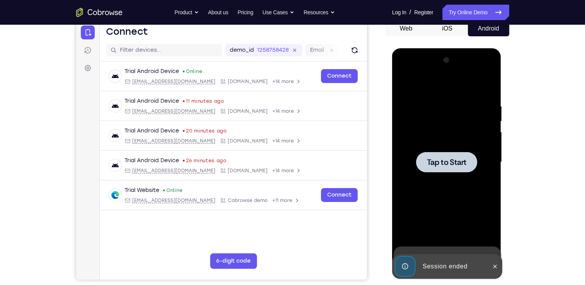
click at [449, 166] on span "Tap to Start" at bounding box center [446, 162] width 39 height 8
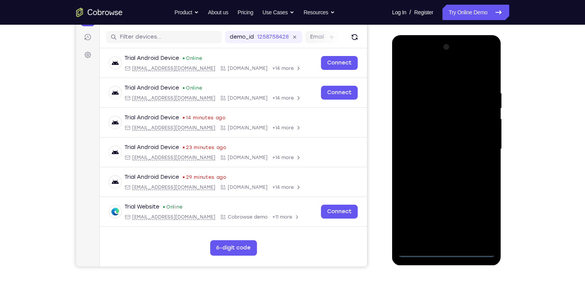
scroll to position [93, 0]
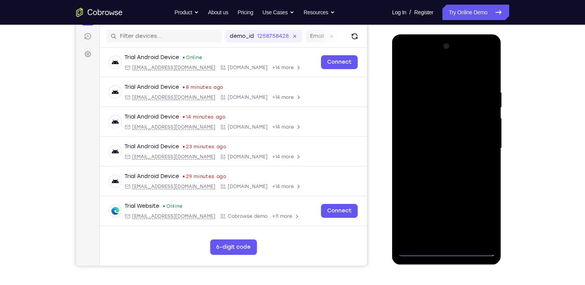
click at [447, 252] on div at bounding box center [446, 148] width 97 height 216
click at [484, 222] on div at bounding box center [446, 148] width 97 height 216
click at [434, 77] on div at bounding box center [446, 148] width 97 height 216
click at [484, 143] on div at bounding box center [446, 148] width 97 height 216
click at [438, 163] on div at bounding box center [446, 148] width 97 height 216
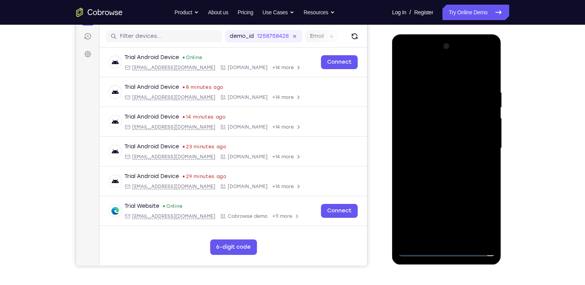
click at [441, 185] on div at bounding box center [446, 148] width 97 height 216
click at [429, 113] on div at bounding box center [446, 148] width 97 height 216
click at [433, 126] on div at bounding box center [446, 148] width 97 height 216
click at [445, 170] on div at bounding box center [446, 148] width 97 height 216
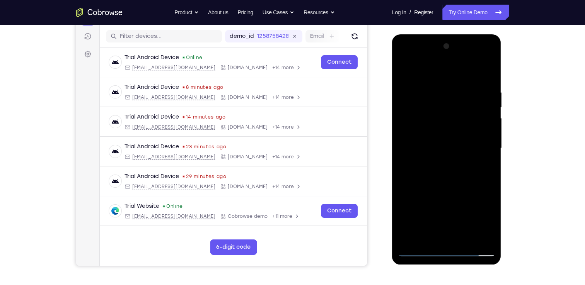
click at [464, 240] on div at bounding box center [446, 148] width 97 height 216
click at [413, 184] on div at bounding box center [446, 148] width 97 height 216
click at [433, 155] on div at bounding box center [446, 148] width 97 height 216
click at [427, 236] on div at bounding box center [446, 148] width 97 height 216
click at [447, 128] on div at bounding box center [446, 148] width 97 height 216
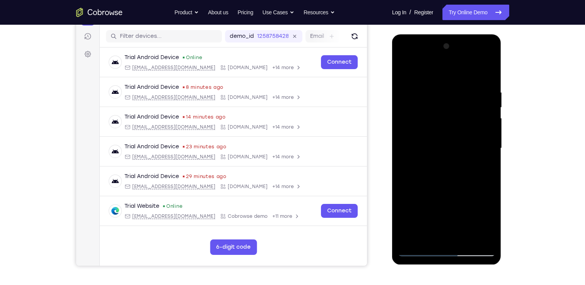
click at [447, 128] on div at bounding box center [446, 148] width 97 height 216
click at [449, 146] on div at bounding box center [446, 148] width 97 height 216
click at [448, 168] on div at bounding box center [446, 148] width 97 height 216
click at [485, 127] on div at bounding box center [446, 148] width 97 height 216
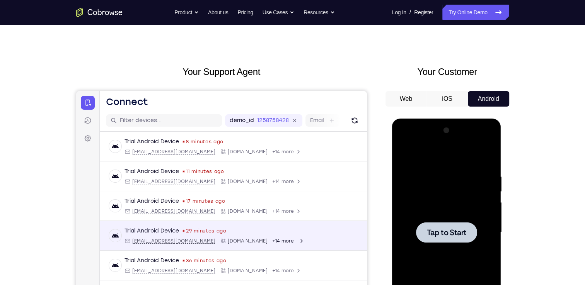
scroll to position [0, 0]
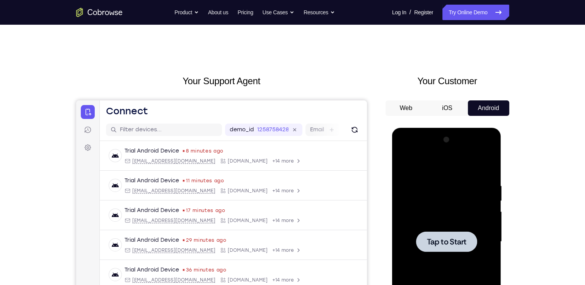
click at [433, 243] on span "Tap to Start" at bounding box center [446, 242] width 39 height 8
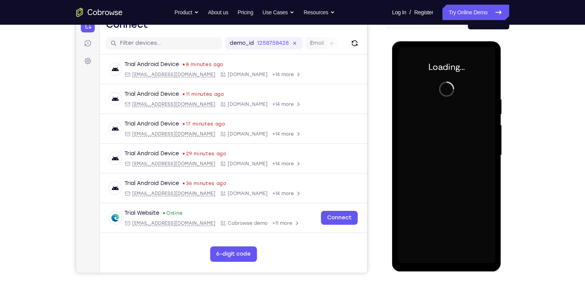
scroll to position [82, 0]
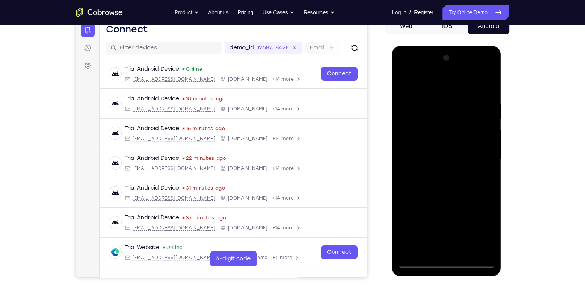
click at [440, 264] on div at bounding box center [446, 160] width 97 height 216
click at [444, 263] on div at bounding box center [446, 160] width 97 height 216
click at [476, 226] on div at bounding box center [446, 160] width 97 height 216
click at [453, 83] on div at bounding box center [446, 160] width 97 height 216
click at [416, 138] on div at bounding box center [446, 160] width 97 height 216
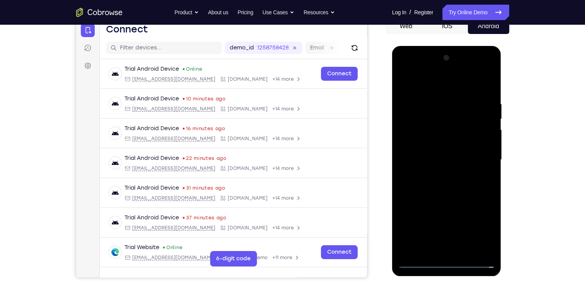
click at [425, 166] on div at bounding box center [446, 160] width 97 height 216
click at [431, 152] on div at bounding box center [446, 160] width 97 height 216
click at [441, 168] on div at bounding box center [446, 160] width 97 height 216
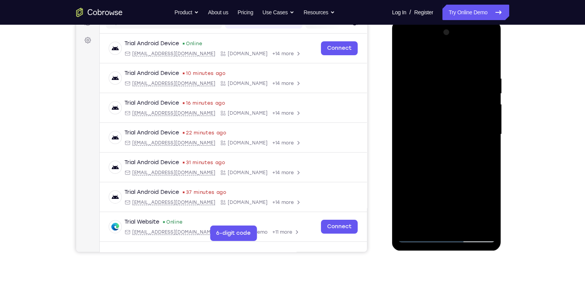
click at [425, 236] on div at bounding box center [446, 134] width 97 height 216
click at [451, 172] on div at bounding box center [446, 134] width 97 height 216
click at [437, 224] on div at bounding box center [446, 134] width 97 height 216
click at [438, 63] on div at bounding box center [446, 134] width 97 height 216
click at [400, 58] on div at bounding box center [446, 134] width 97 height 216
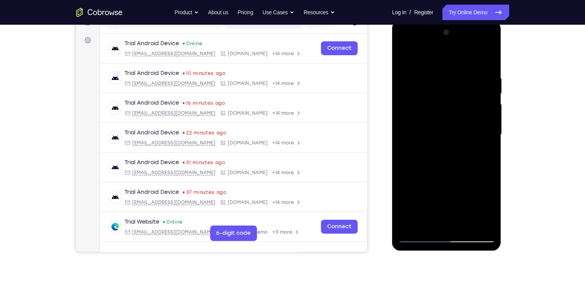
click at [427, 66] on div at bounding box center [446, 134] width 97 height 216
click at [410, 119] on div at bounding box center [446, 134] width 97 height 216
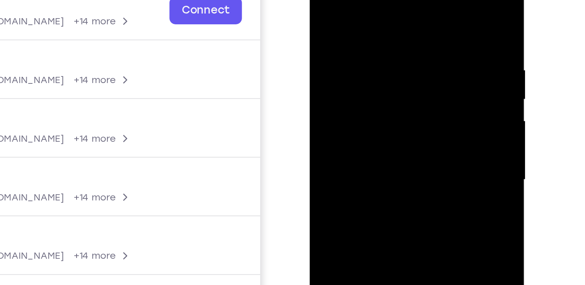
click at [337, 100] on div at bounding box center [363, 70] width 97 height 216
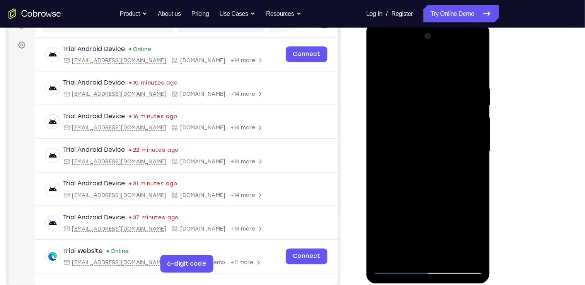
click at [395, 207] on div at bounding box center [420, 137] width 97 height 216
click at [378, 55] on div at bounding box center [420, 137] width 97 height 216
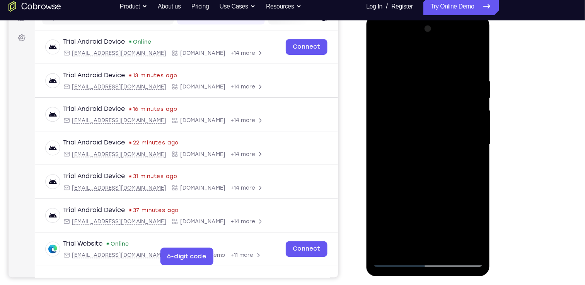
click at [416, 177] on div at bounding box center [420, 129] width 97 height 216
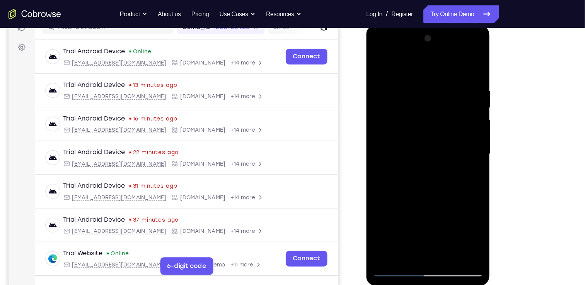
scroll to position [104, 0]
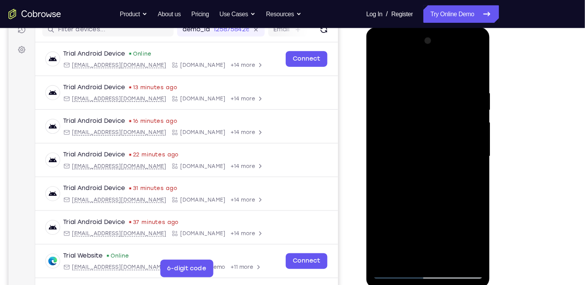
drag, startPoint x: 428, startPoint y: 196, endPoint x: 433, endPoint y: 100, distance: 96.7
click at [433, 100] on div at bounding box center [420, 141] width 97 height 216
drag, startPoint x: 426, startPoint y: 147, endPoint x: 430, endPoint y: 105, distance: 41.5
click at [430, 105] on div at bounding box center [420, 141] width 97 height 216
click at [420, 113] on div at bounding box center [420, 141] width 97 height 216
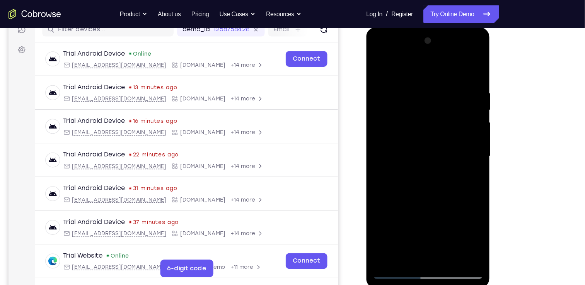
drag, startPoint x: 420, startPoint y: 156, endPoint x: 424, endPoint y: 74, distance: 82.8
click at [424, 74] on div at bounding box center [420, 141] width 97 height 216
drag, startPoint x: 422, startPoint y: 143, endPoint x: 392, endPoint y: 272, distance: 132.0
click at [392, 259] on html "Online web based iOS Simulators and Android Emulators. Run iPhone, iPad, Mobile…" at bounding box center [421, 143] width 110 height 232
drag, startPoint x: 418, startPoint y: 138, endPoint x: 403, endPoint y: 207, distance: 70.7
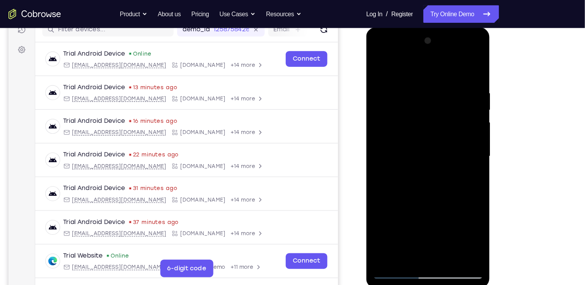
click at [403, 207] on div at bounding box center [420, 141] width 97 height 216
click at [443, 68] on div at bounding box center [420, 141] width 97 height 216
drag, startPoint x: 422, startPoint y: 149, endPoint x: 433, endPoint y: 84, distance: 66.0
click at [433, 84] on div at bounding box center [420, 141] width 97 height 216
drag, startPoint x: 415, startPoint y: 156, endPoint x: 427, endPoint y: 93, distance: 63.3
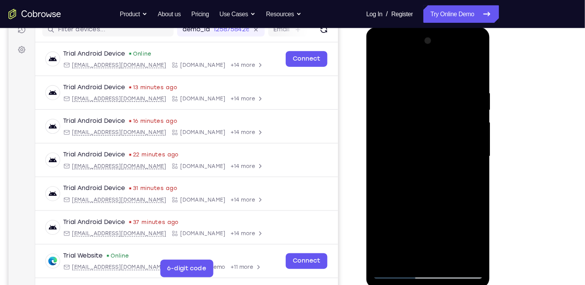
click at [427, 93] on div at bounding box center [420, 141] width 97 height 216
click at [422, 139] on div at bounding box center [420, 141] width 97 height 216
click at [407, 125] on div at bounding box center [420, 141] width 97 height 216
click at [422, 138] on div at bounding box center [420, 141] width 97 height 216
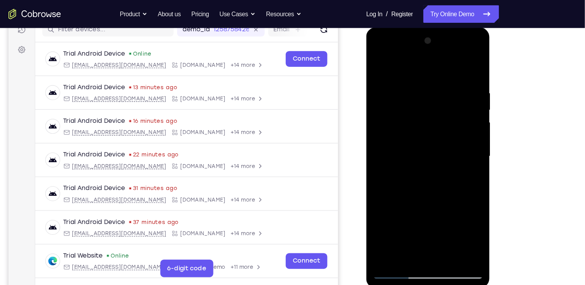
click at [375, 65] on div at bounding box center [420, 141] width 97 height 216
drag, startPoint x: 410, startPoint y: 133, endPoint x: 405, endPoint y: 223, distance: 90.2
click at [405, 223] on div at bounding box center [420, 141] width 97 height 216
drag, startPoint x: 416, startPoint y: 102, endPoint x: 412, endPoint y: 165, distance: 63.1
click at [412, 165] on div at bounding box center [420, 141] width 97 height 216
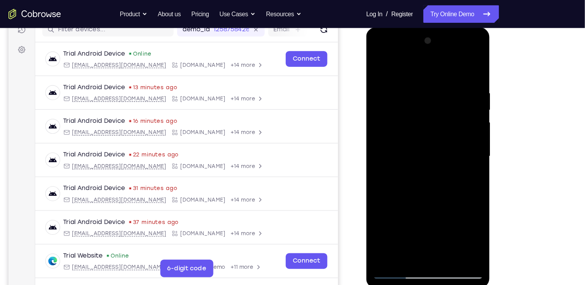
click at [405, 63] on div at bounding box center [420, 141] width 97 height 216
click at [381, 66] on div at bounding box center [420, 141] width 97 height 216
click at [417, 64] on div at bounding box center [420, 141] width 97 height 216
click at [384, 59] on div at bounding box center [420, 141] width 97 height 216
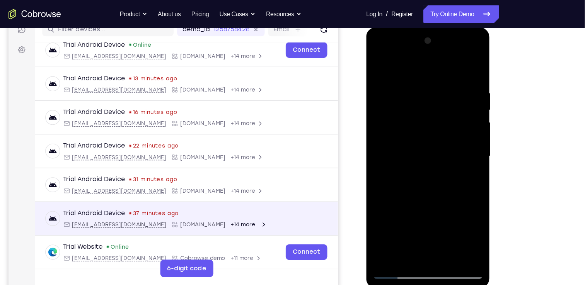
scroll to position [0, 0]
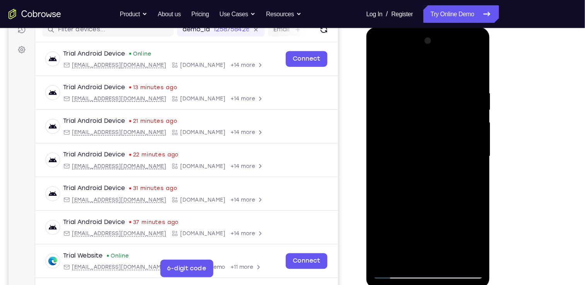
click at [376, 62] on div at bounding box center [420, 141] width 97 height 216
drag, startPoint x: 423, startPoint y: 151, endPoint x: 426, endPoint y: 84, distance: 66.5
click at [426, 84] on div at bounding box center [420, 141] width 97 height 216
drag, startPoint x: 422, startPoint y: 156, endPoint x: 427, endPoint y: 90, distance: 65.9
click at [427, 90] on div at bounding box center [420, 141] width 97 height 216
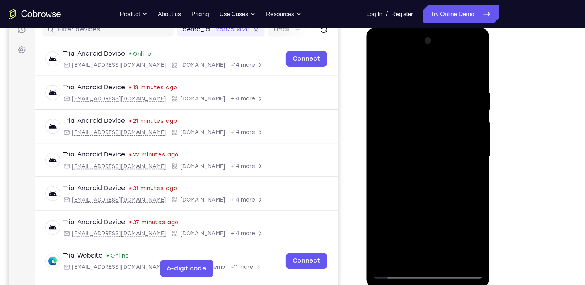
drag, startPoint x: 416, startPoint y: 167, endPoint x: 420, endPoint y: 109, distance: 58.1
click at [420, 109] on div at bounding box center [420, 141] width 97 height 216
drag, startPoint x: 426, startPoint y: 148, endPoint x: 421, endPoint y: 96, distance: 51.7
click at [421, 96] on div at bounding box center [420, 141] width 97 height 216
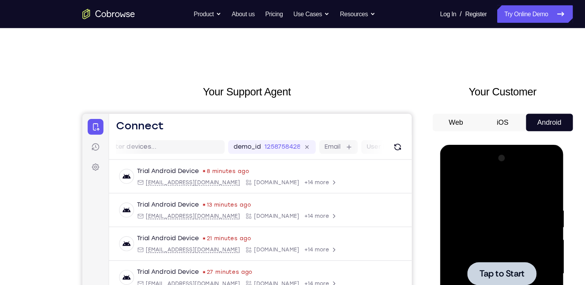
click at [406, 115] on button "Web" at bounding box center [405, 107] width 41 height 15
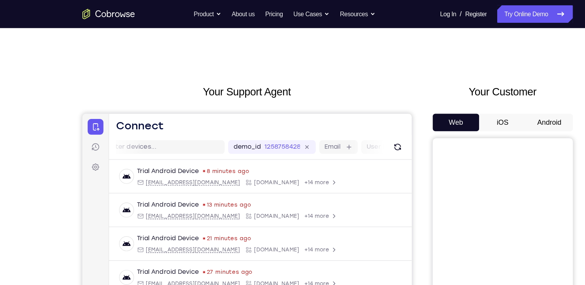
click at [444, 107] on button "iOS" at bounding box center [446, 107] width 41 height 15
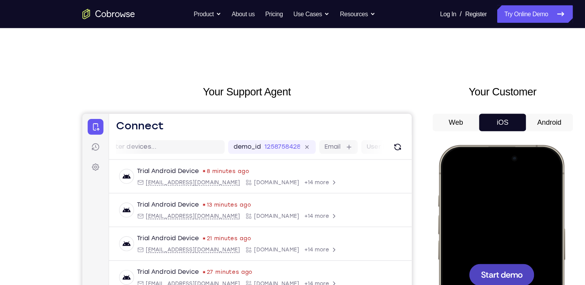
drag, startPoint x: 881, startPoint y: 252, endPoint x: 502, endPoint y: 169, distance: 387.5
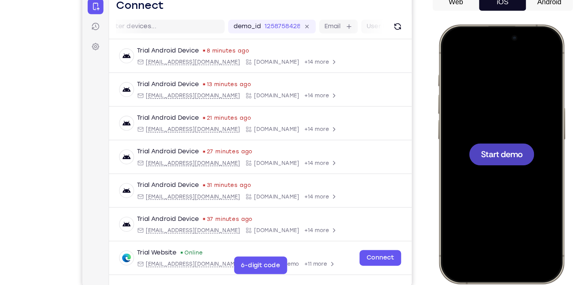
scroll to position [74, 0]
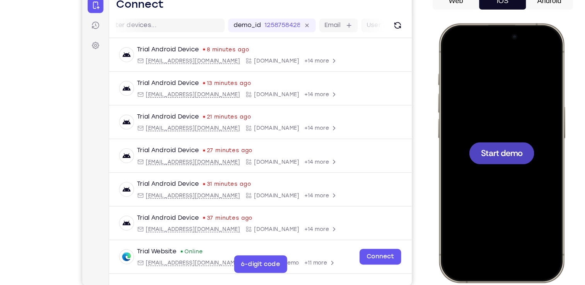
click at [498, 135] on span "Start demo" at bounding box center [493, 137] width 37 height 7
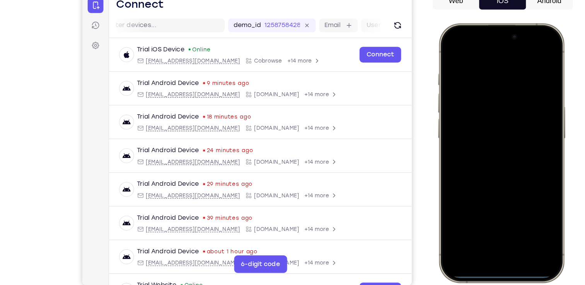
drag, startPoint x: 492, startPoint y: 244, endPoint x: 479, endPoint y: 156, distance: 88.6
click at [479, 156] on div at bounding box center [493, 137] width 102 height 221
drag, startPoint x: 489, startPoint y: 46, endPoint x: 502, endPoint y: 129, distance: 83.7
click at [502, 129] on div at bounding box center [493, 137] width 102 height 221
drag, startPoint x: 484, startPoint y: 243, endPoint x: 485, endPoint y: 201, distance: 42.1
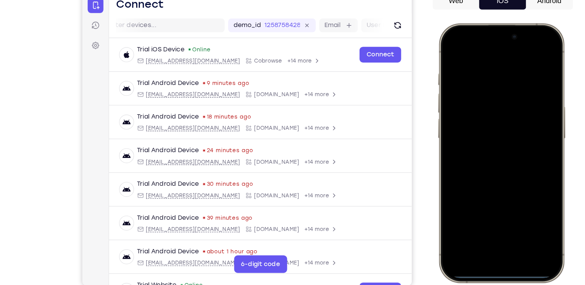
click at [485, 201] on div at bounding box center [493, 137] width 102 height 221
drag, startPoint x: 498, startPoint y: 245, endPoint x: 492, endPoint y: 195, distance: 50.6
click at [492, 195] on div at bounding box center [493, 137] width 102 height 221
drag, startPoint x: 500, startPoint y: 244, endPoint x: 499, endPoint y: 218, distance: 25.9
click at [499, 218] on div at bounding box center [493, 137] width 102 height 221
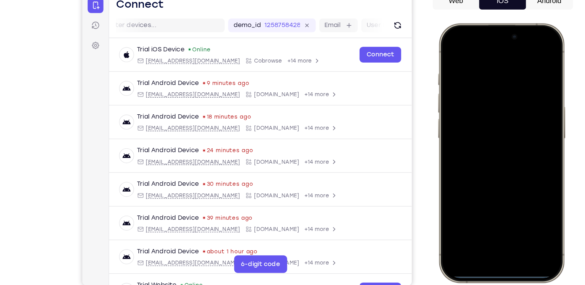
click at [493, 243] on div at bounding box center [493, 137] width 102 height 221
click at [445, 55] on div at bounding box center [493, 137] width 102 height 221
click at [491, 45] on div at bounding box center [493, 137] width 102 height 221
drag, startPoint x: 491, startPoint y: 45, endPoint x: 491, endPoint y: 51, distance: 5.8
click at [491, 51] on div at bounding box center [493, 137] width 102 height 221
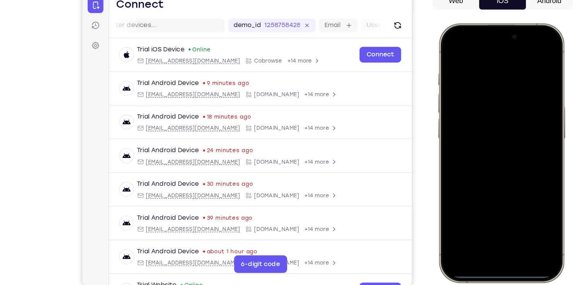
click at [535, 47] on div at bounding box center [493, 137] width 102 height 221
click at [536, 46] on div at bounding box center [493, 137] width 102 height 221
click at [537, 52] on div at bounding box center [493, 137] width 102 height 221
click at [493, 243] on div at bounding box center [493, 137] width 102 height 221
drag, startPoint x: 493, startPoint y: 243, endPoint x: 490, endPoint y: 218, distance: 25.3
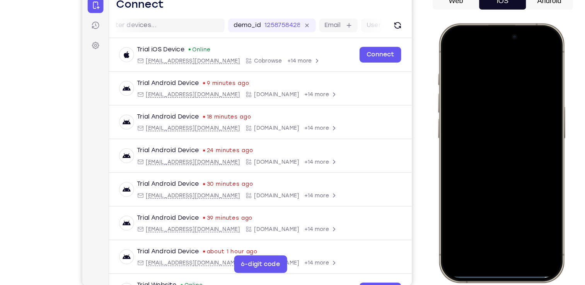
click at [490, 218] on div at bounding box center [493, 137] width 102 height 221
drag, startPoint x: 496, startPoint y: 246, endPoint x: 496, endPoint y: 219, distance: 27.0
click at [496, 219] on div at bounding box center [493, 137] width 102 height 221
drag, startPoint x: 493, startPoint y: 245, endPoint x: 492, endPoint y: 176, distance: 68.4
click at [492, 176] on div at bounding box center [493, 137] width 102 height 221
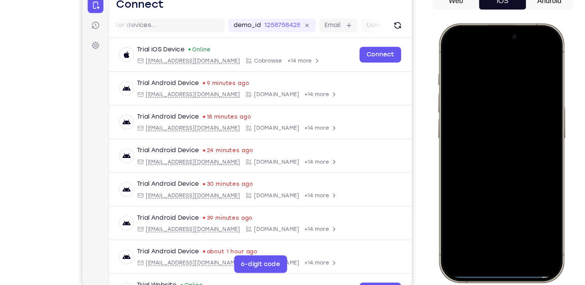
click at [452, 52] on div at bounding box center [493, 137] width 102 height 221
click at [466, 45] on div at bounding box center [493, 137] width 102 height 221
drag, startPoint x: 489, startPoint y: 49, endPoint x: 492, endPoint y: 116, distance: 67.3
click at [492, 116] on div at bounding box center [493, 137] width 102 height 221
drag, startPoint x: 501, startPoint y: 52, endPoint x: 514, endPoint y: 116, distance: 64.9
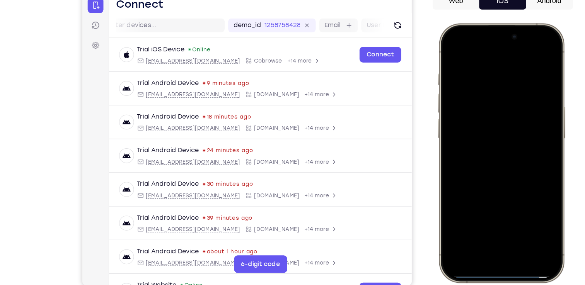
click at [514, 116] on div at bounding box center [493, 137] width 102 height 221
drag, startPoint x: 529, startPoint y: 34, endPoint x: 543, endPoint y: 100, distance: 66.8
click at [543, 100] on div at bounding box center [493, 137] width 102 height 221
click at [487, 51] on div at bounding box center [493, 137] width 102 height 221
drag, startPoint x: 455, startPoint y: 28, endPoint x: 466, endPoint y: 81, distance: 53.7
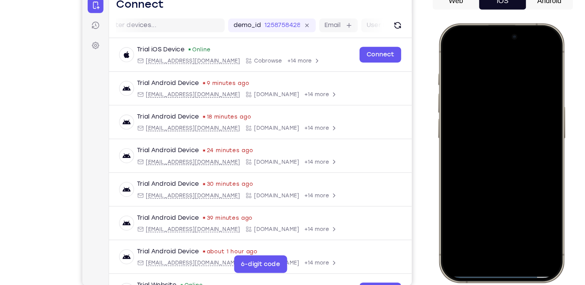
click at [466, 81] on div at bounding box center [493, 137] width 102 height 221
drag, startPoint x: 456, startPoint y: 32, endPoint x: 477, endPoint y: 217, distance: 185.8
click at [477, 217] on div at bounding box center [493, 137] width 102 height 221
drag, startPoint x: 488, startPoint y: 139, endPoint x: 451, endPoint y: 21, distance: 123.3
click at [451, 23] on html "Online web based iOS Simulators and Android Emulators. Run iPhone, iPad, Mobile…" at bounding box center [495, 139] width 116 height 232
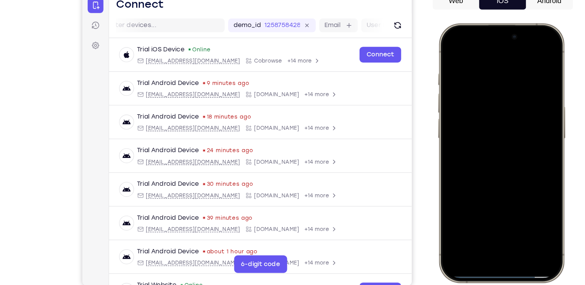
drag, startPoint x: 524, startPoint y: 124, endPoint x: 512, endPoint y: 37, distance: 88.1
click at [512, 37] on div at bounding box center [493, 137] width 102 height 221
drag, startPoint x: 512, startPoint y: 37, endPoint x: 514, endPoint y: -23, distance: 60.3
click at [514, 23] on html "Online web based iOS Simulators and Android Emulators. Run iPhone, iPad, Mobile…" at bounding box center [495, 139] width 116 height 232
drag, startPoint x: 503, startPoint y: 160, endPoint x: 510, endPoint y: 85, distance: 74.9
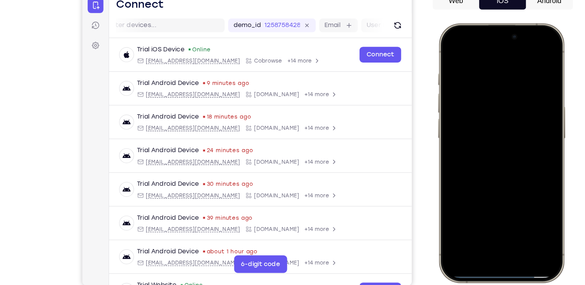
click at [510, 85] on div at bounding box center [493, 137] width 102 height 221
drag, startPoint x: 494, startPoint y: 185, endPoint x: 495, endPoint y: 74, distance: 110.5
click at [495, 74] on div at bounding box center [493, 137] width 102 height 221
click at [491, 230] on div at bounding box center [493, 137] width 102 height 221
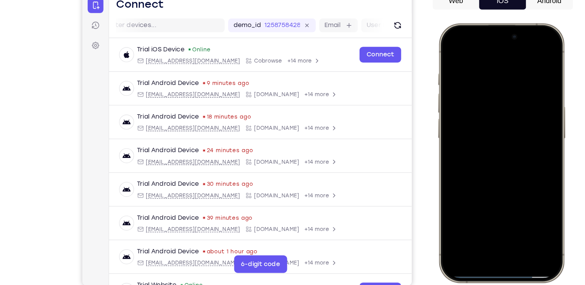
click at [491, 230] on div at bounding box center [493, 137] width 102 height 221
drag, startPoint x: 497, startPoint y: 246, endPoint x: 492, endPoint y: 182, distance: 65.1
click at [492, 182] on div at bounding box center [493, 137] width 102 height 221
drag, startPoint x: 544, startPoint y: 169, endPoint x: 507, endPoint y: 167, distance: 36.4
click at [507, 167] on div at bounding box center [493, 137] width 102 height 221
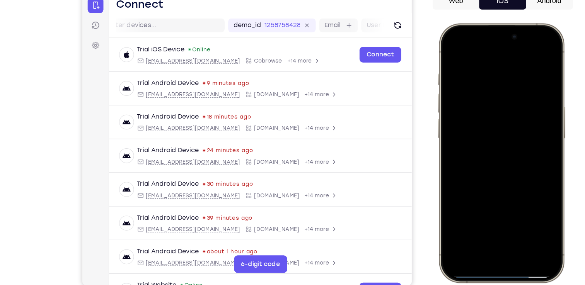
click at [545, 153] on div at bounding box center [494, 137] width 114 height 229
drag, startPoint x: 541, startPoint y: 154, endPoint x: 483, endPoint y: 146, distance: 59.2
click at [483, 146] on div at bounding box center [493, 137] width 102 height 221
click at [422, 37] on button "Web" at bounding box center [405, 33] width 41 height 15
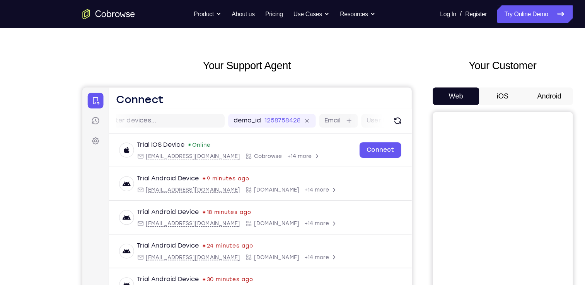
scroll to position [0, 0]
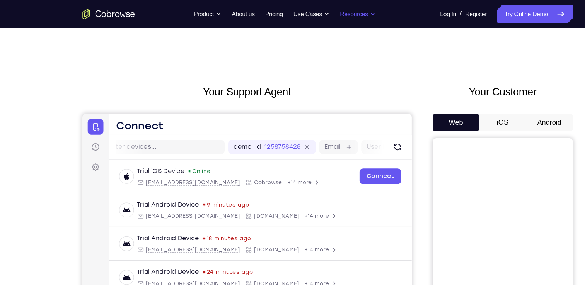
click at [325, 12] on button "Resources" at bounding box center [318, 12] width 31 height 15
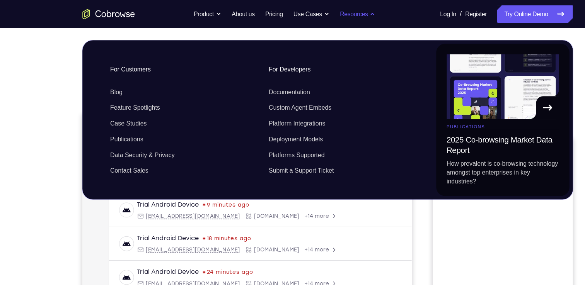
click at [325, 12] on button "Resources" at bounding box center [318, 12] width 31 height 15
